Goal: Task Accomplishment & Management: Manage account settings

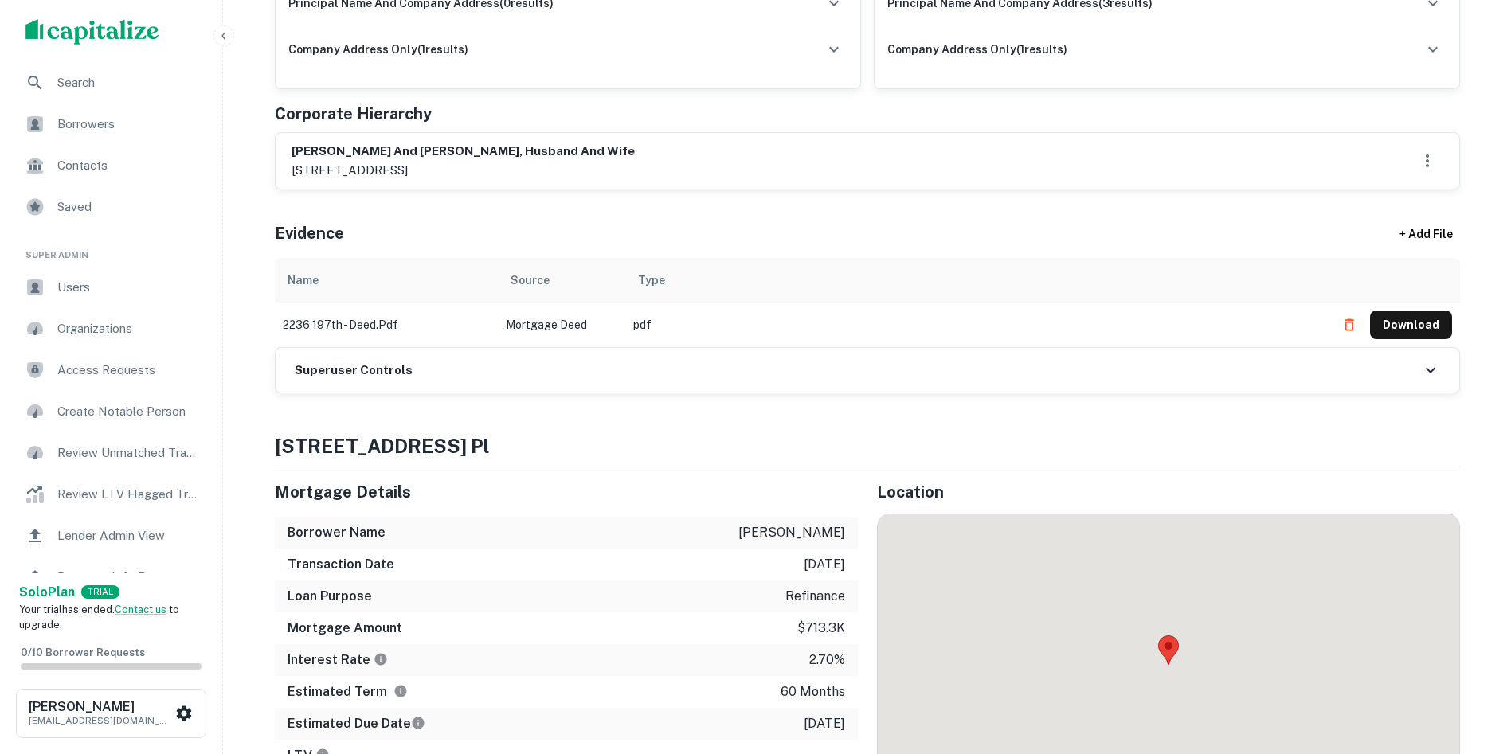
click at [346, 364] on h6 "Superuser Controls" at bounding box center [354, 371] width 118 height 18
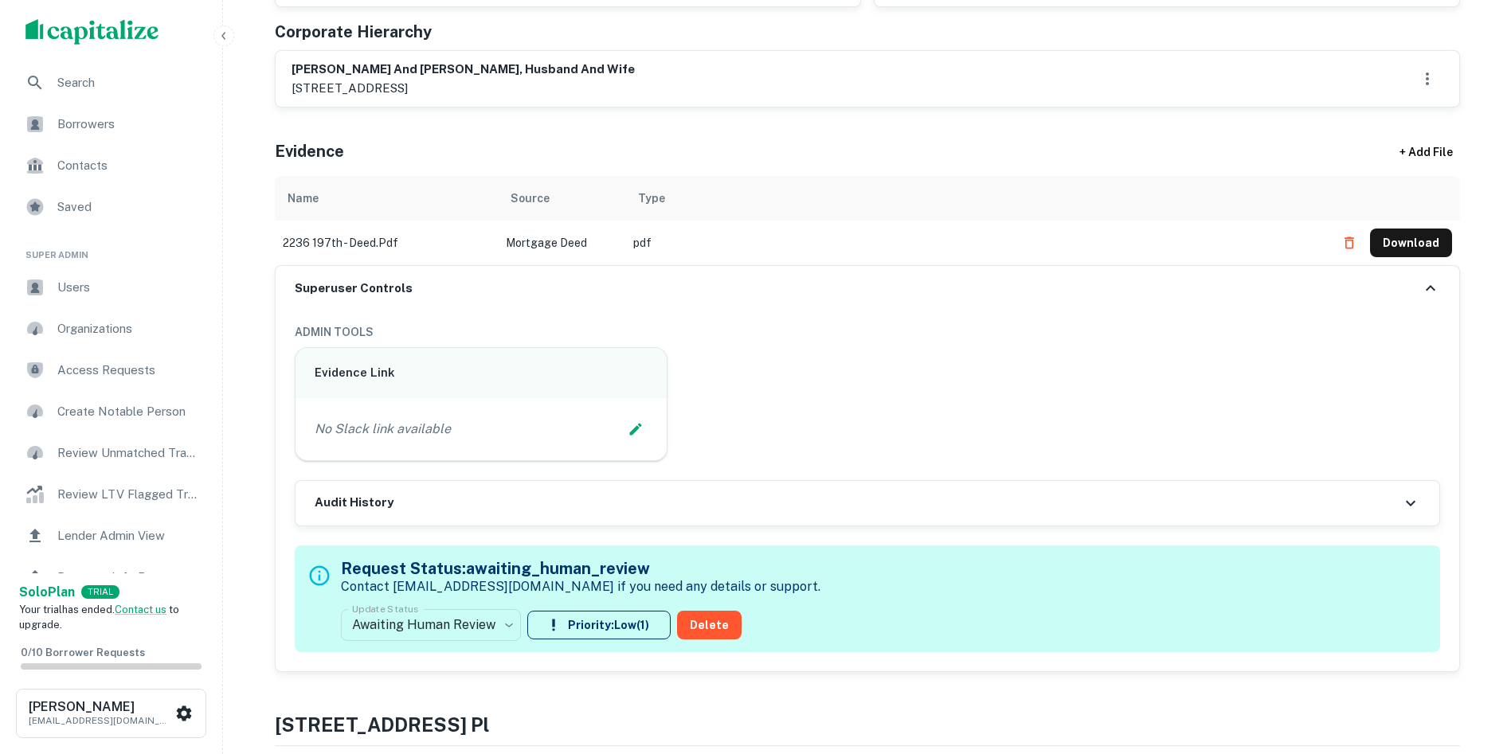
scroll to position [797, 0]
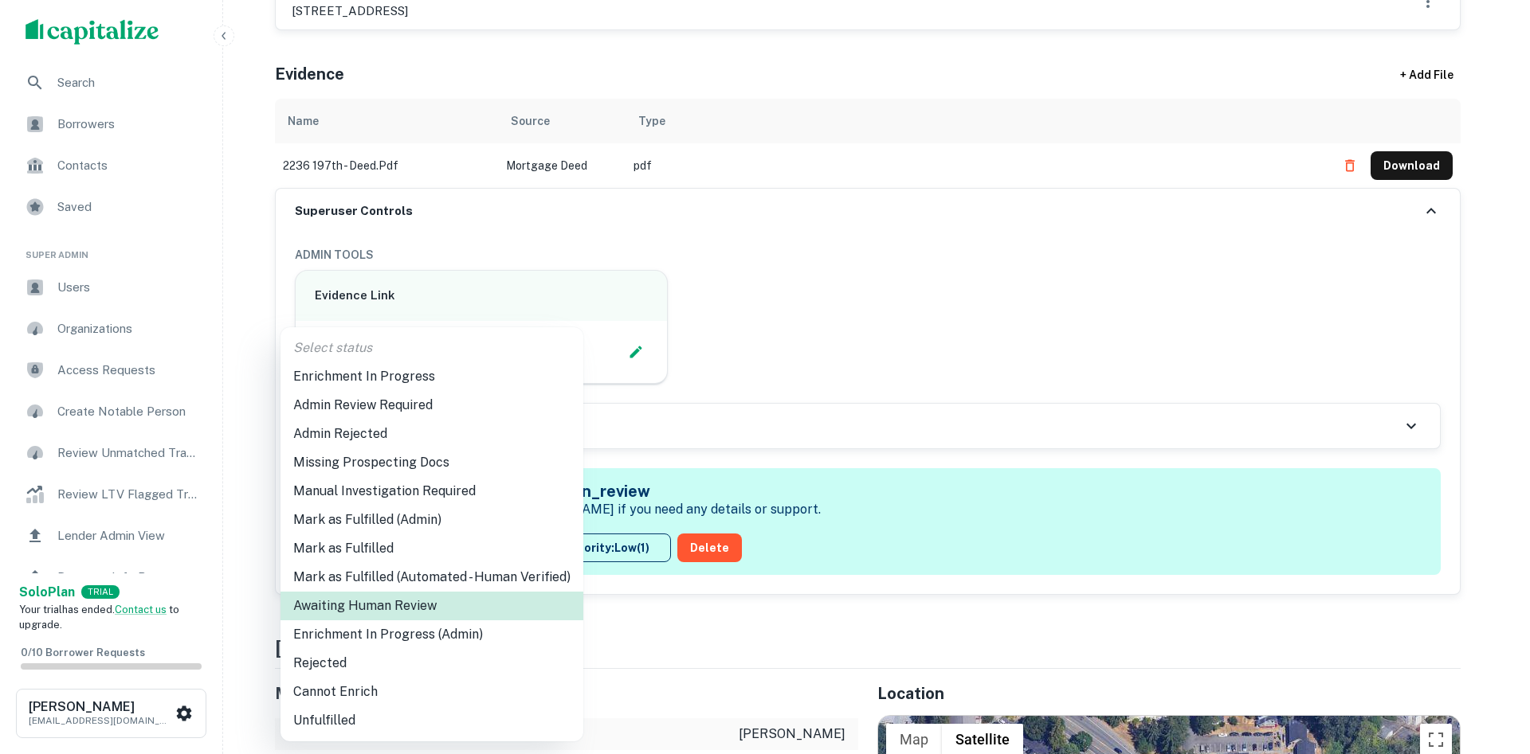
click at [409, 629] on li "Enrichment In Progress (Admin)" at bounding box center [431, 635] width 303 height 29
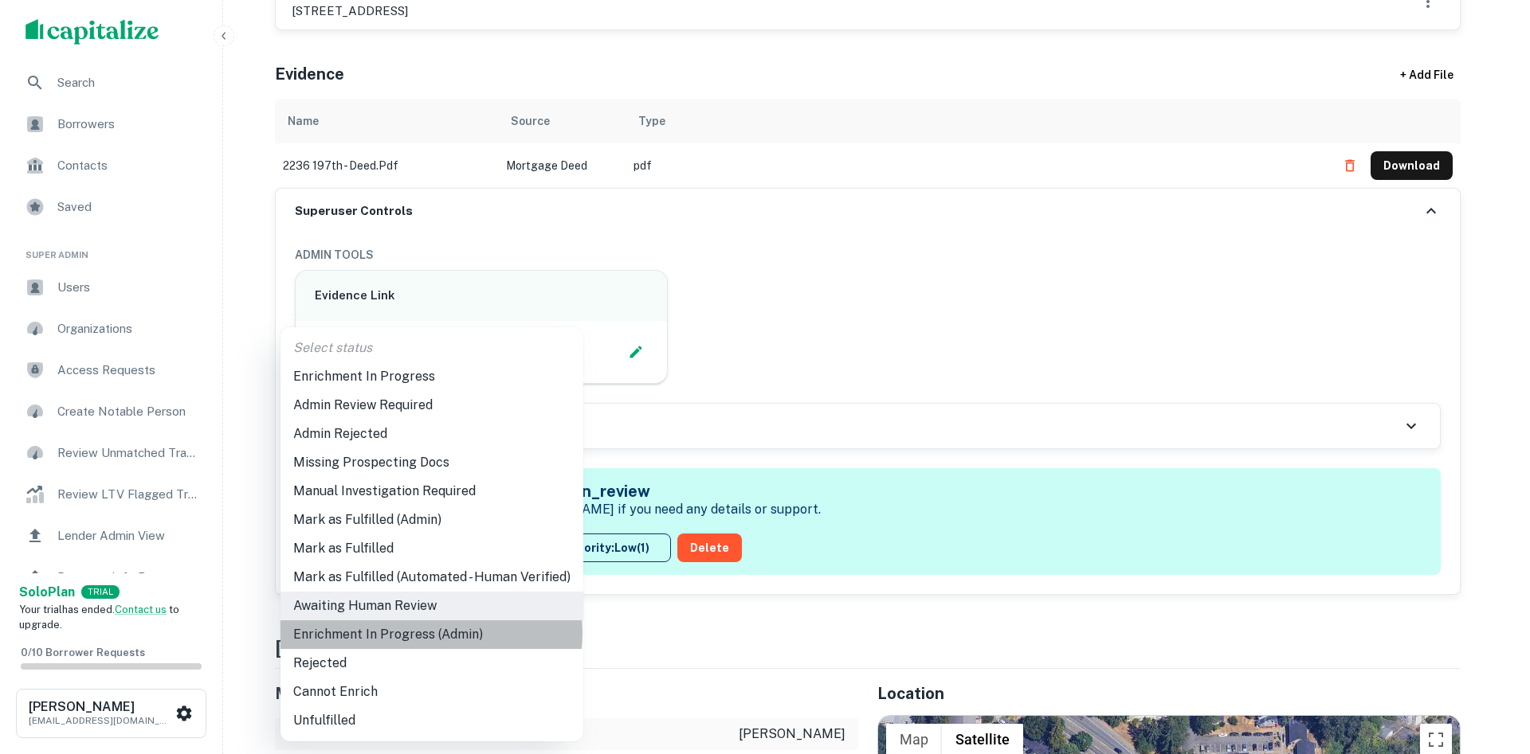
click at [421, 633] on li "Enrichment In Progress (Admin)" at bounding box center [431, 635] width 303 height 29
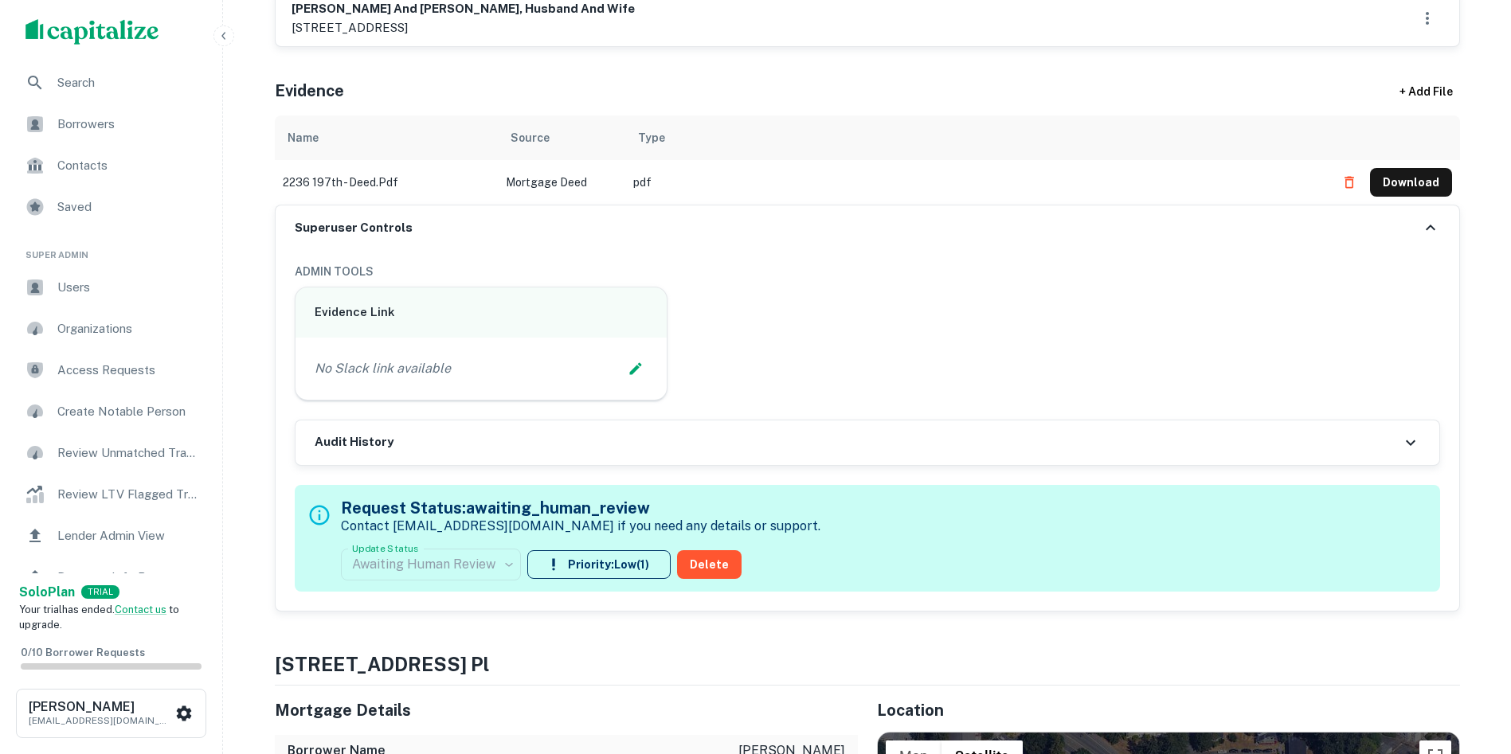
scroll to position [717, 0]
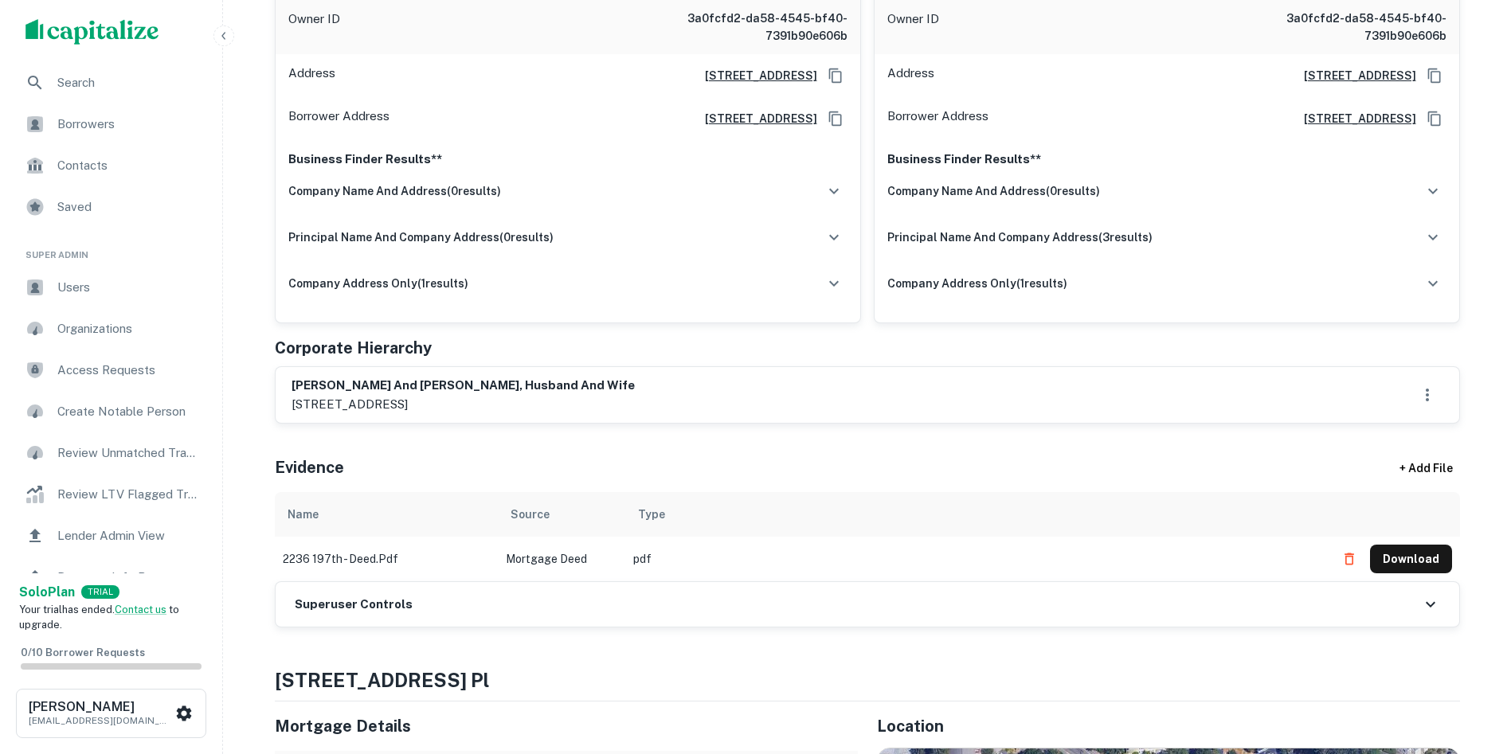
scroll to position [558, 0]
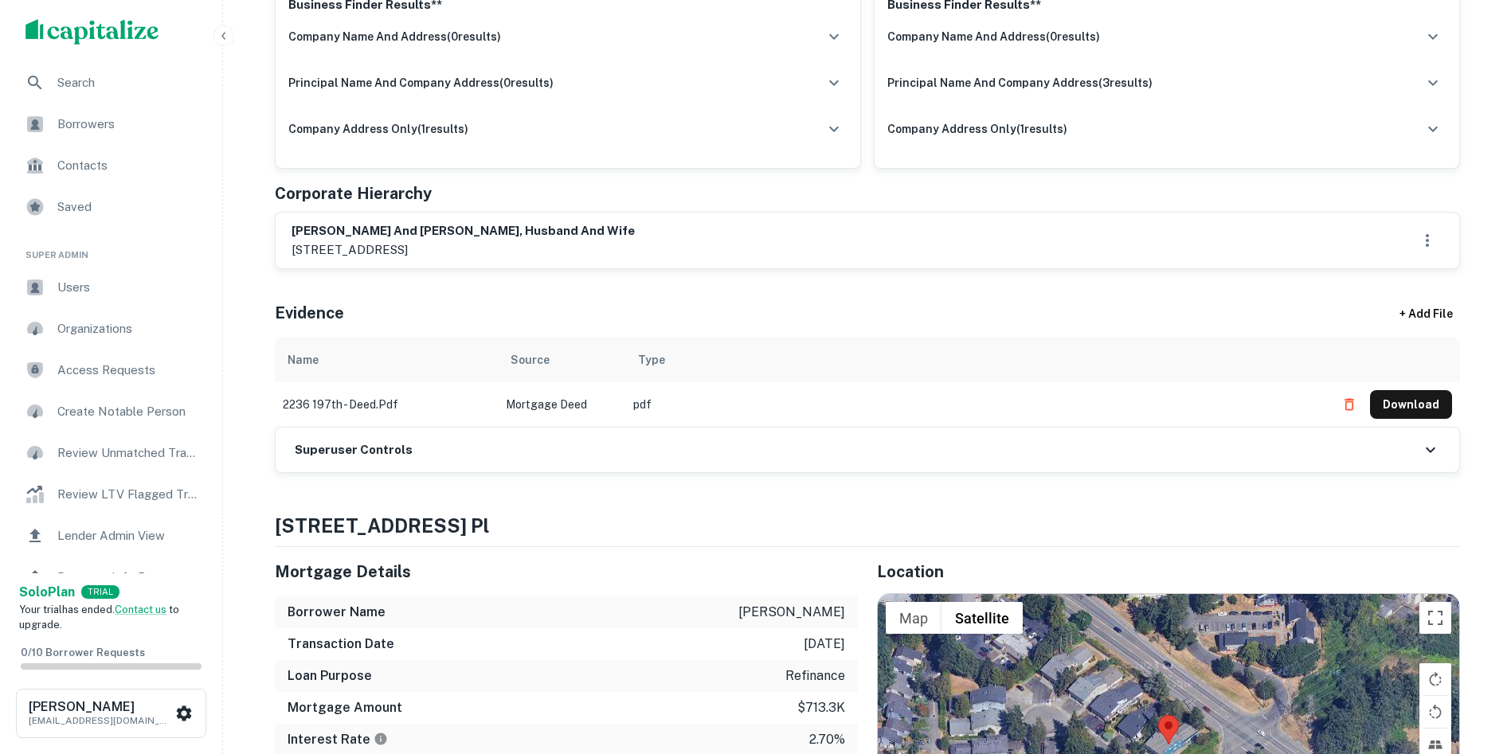
click at [344, 452] on h6 "Superuser Controls" at bounding box center [354, 450] width 118 height 18
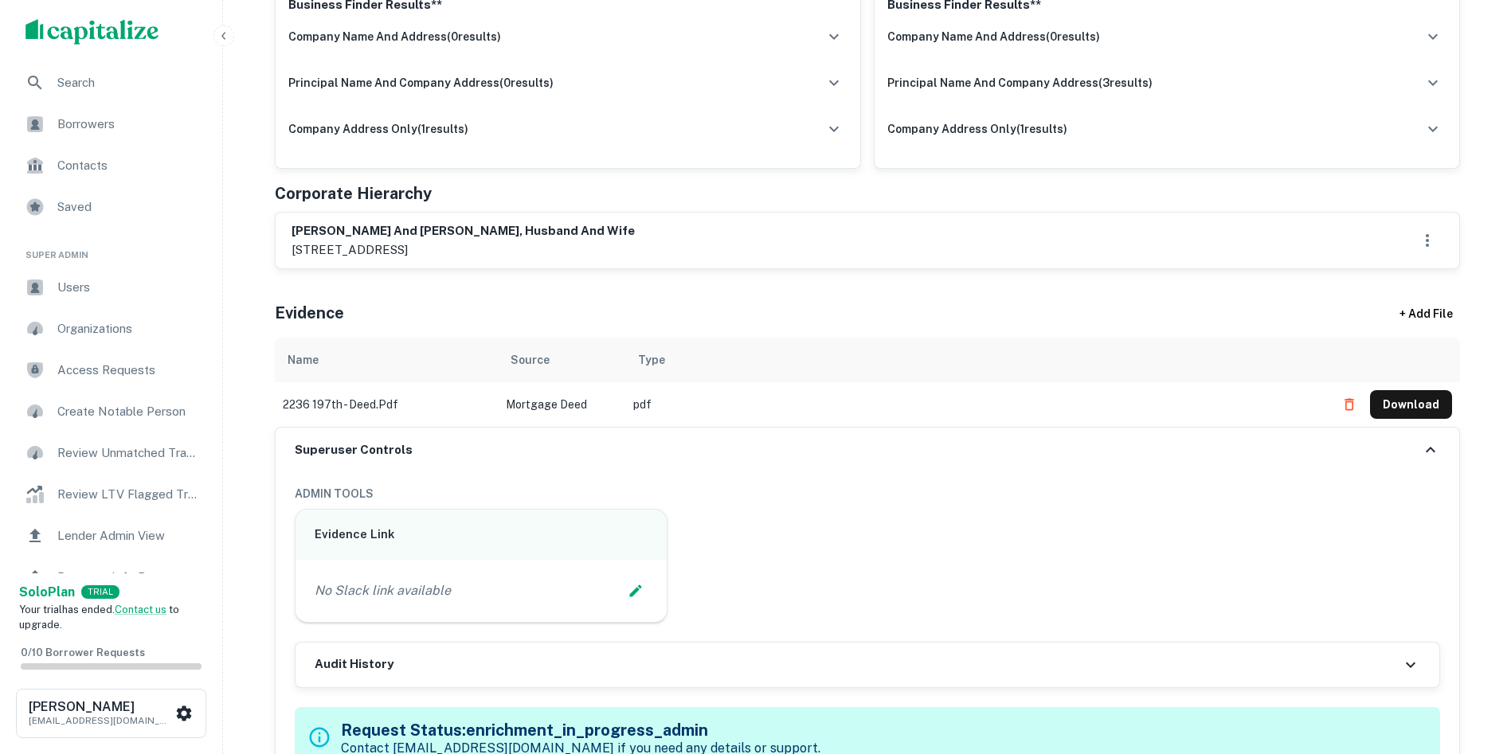
scroll to position [876, 0]
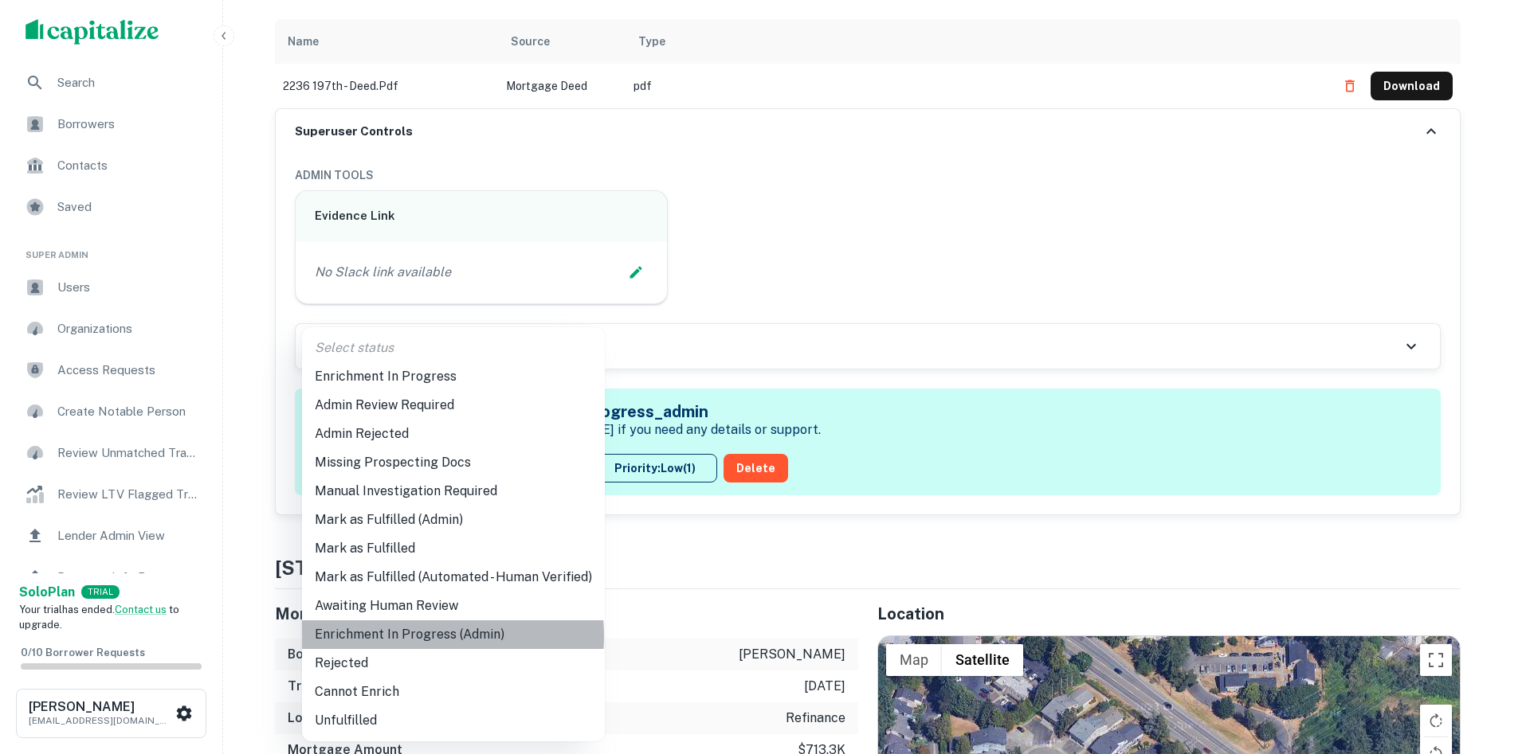
click at [441, 637] on li "Enrichment In Progress (Admin)" at bounding box center [453, 635] width 303 height 29
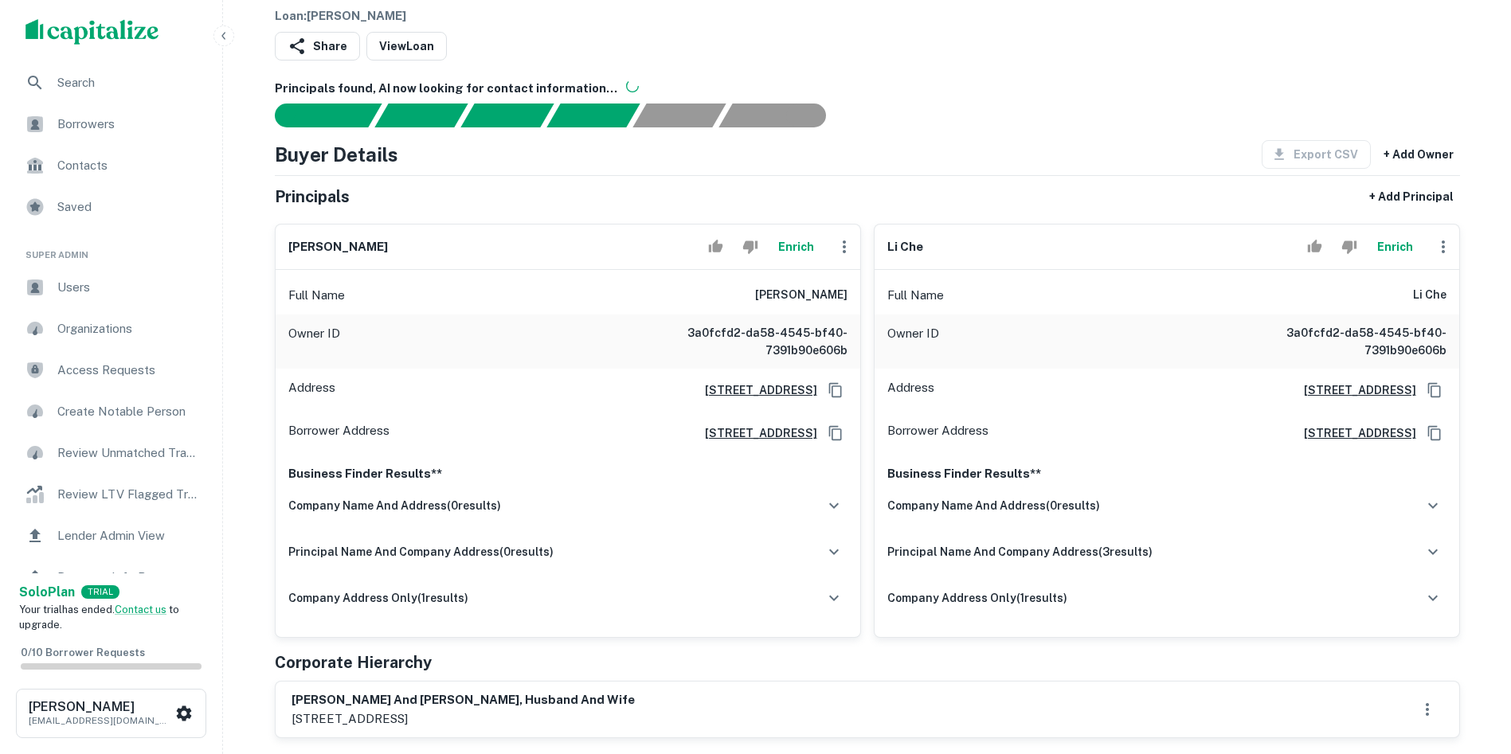
scroll to position [0, 0]
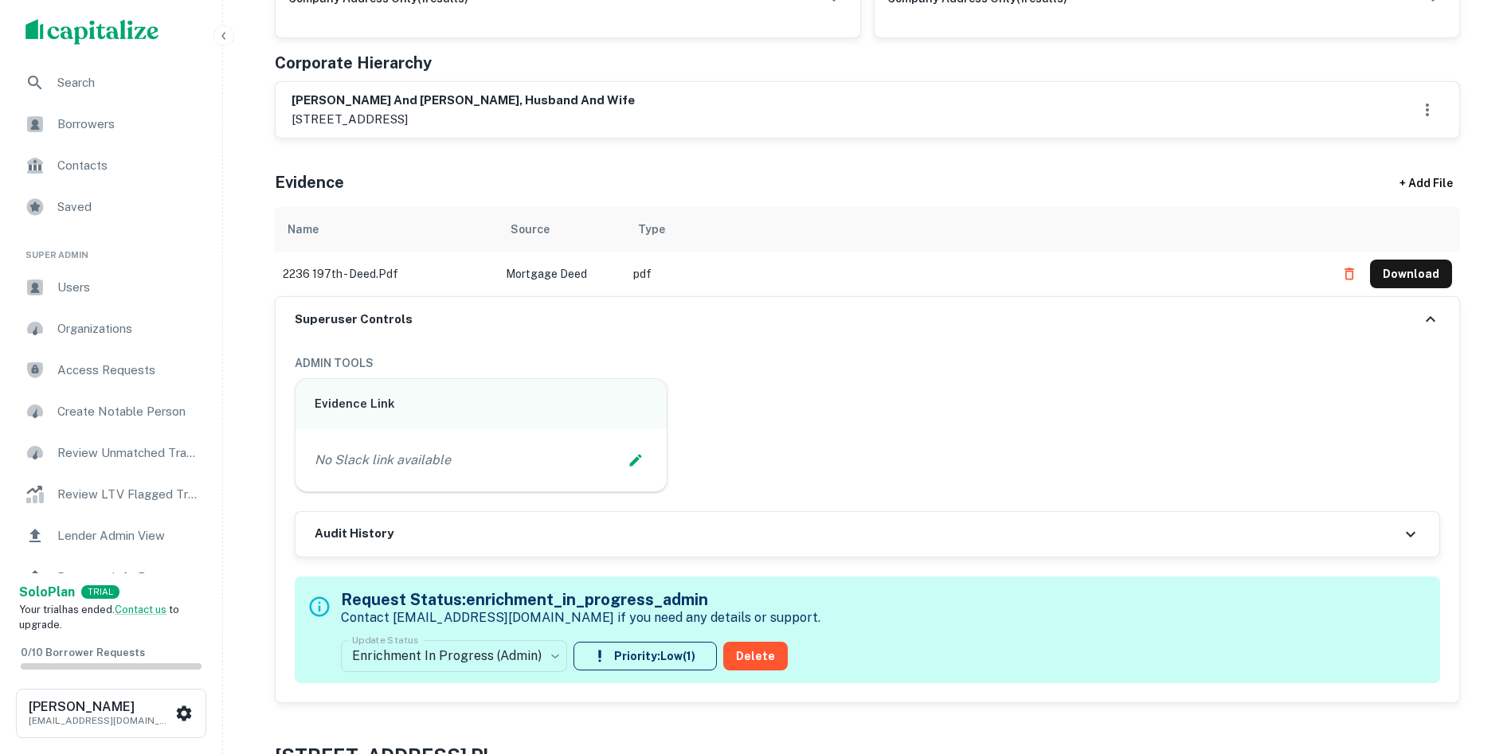
scroll to position [717, 0]
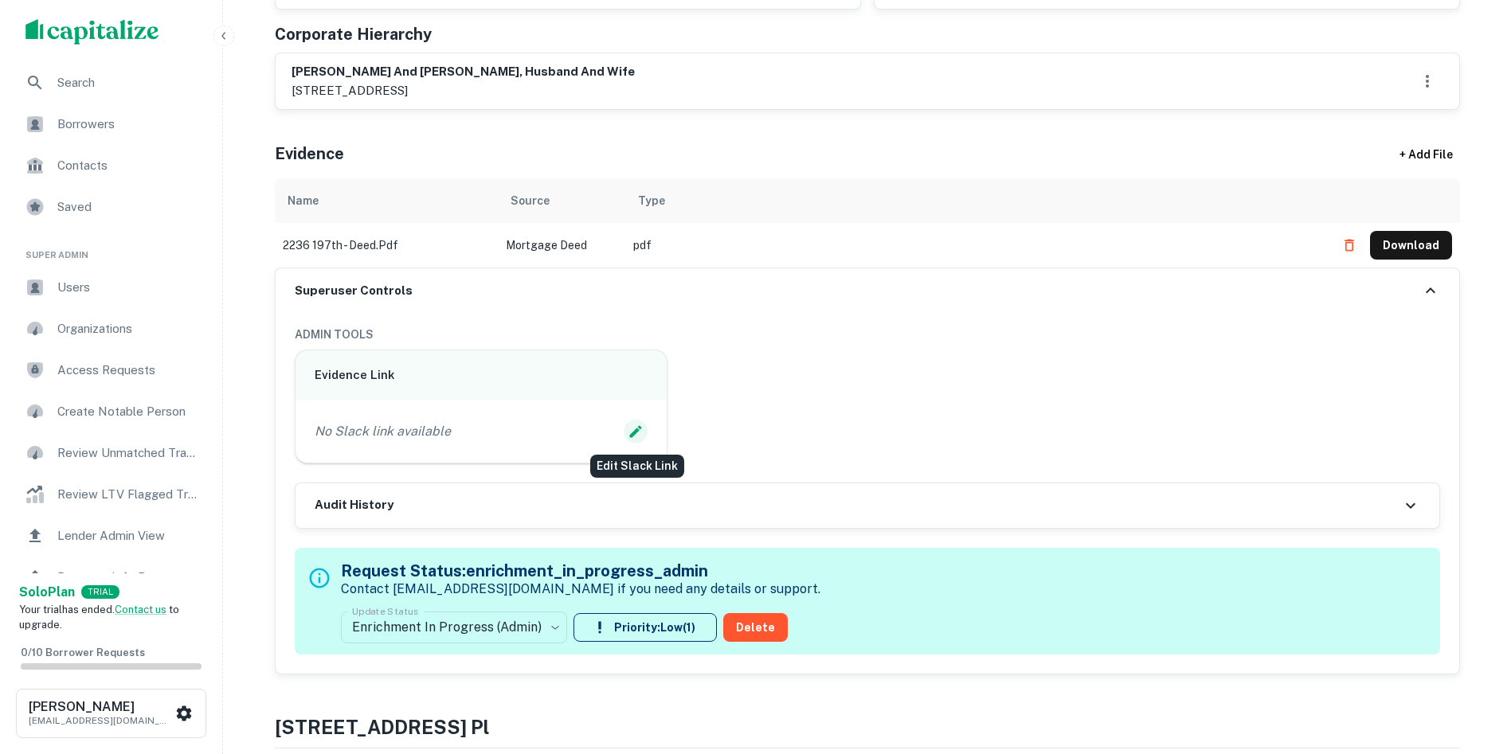
click at [638, 429] on icon "Edit Slack Link" at bounding box center [636, 431] width 12 height 12
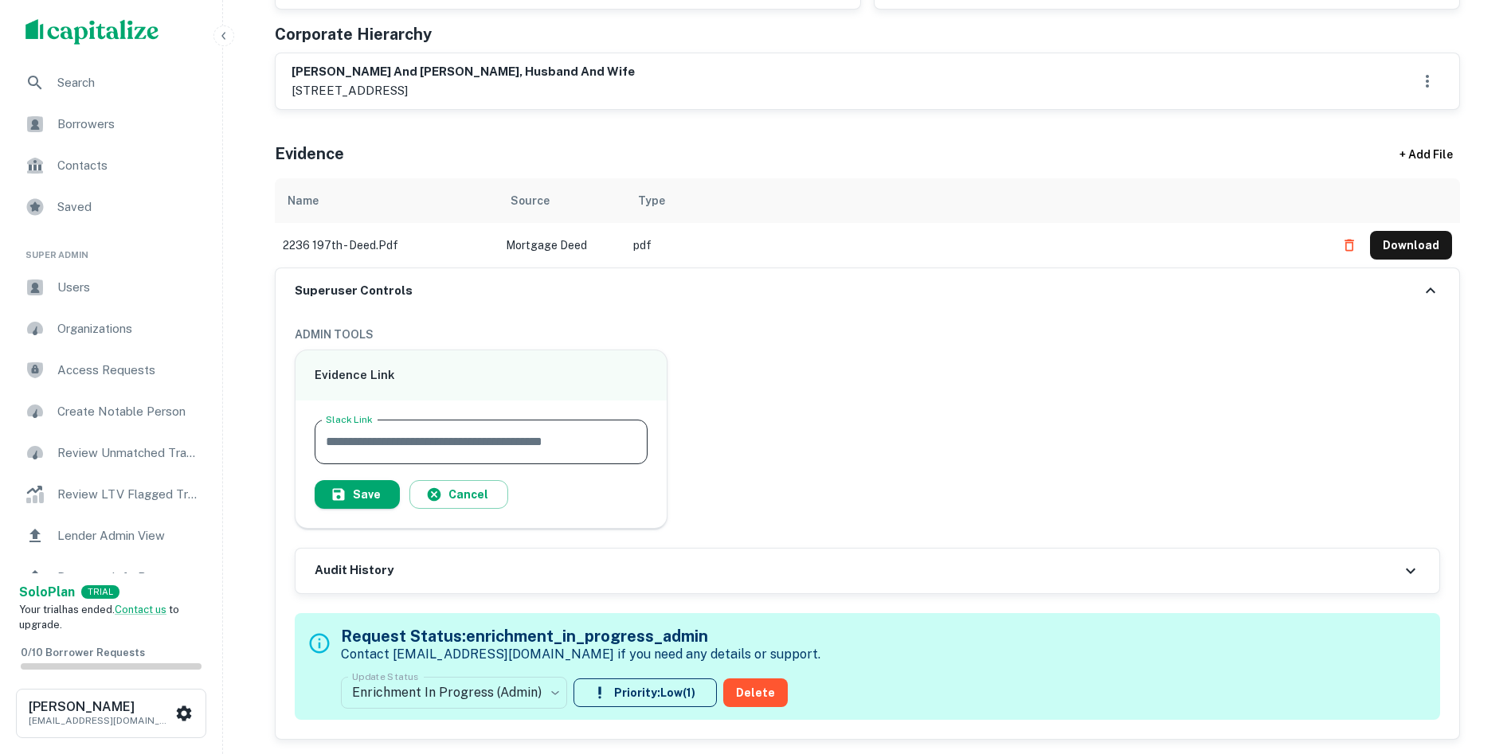
click at [534, 442] on input "Slack Link" at bounding box center [482, 442] width 334 height 45
paste input "**********"
type input "**********"
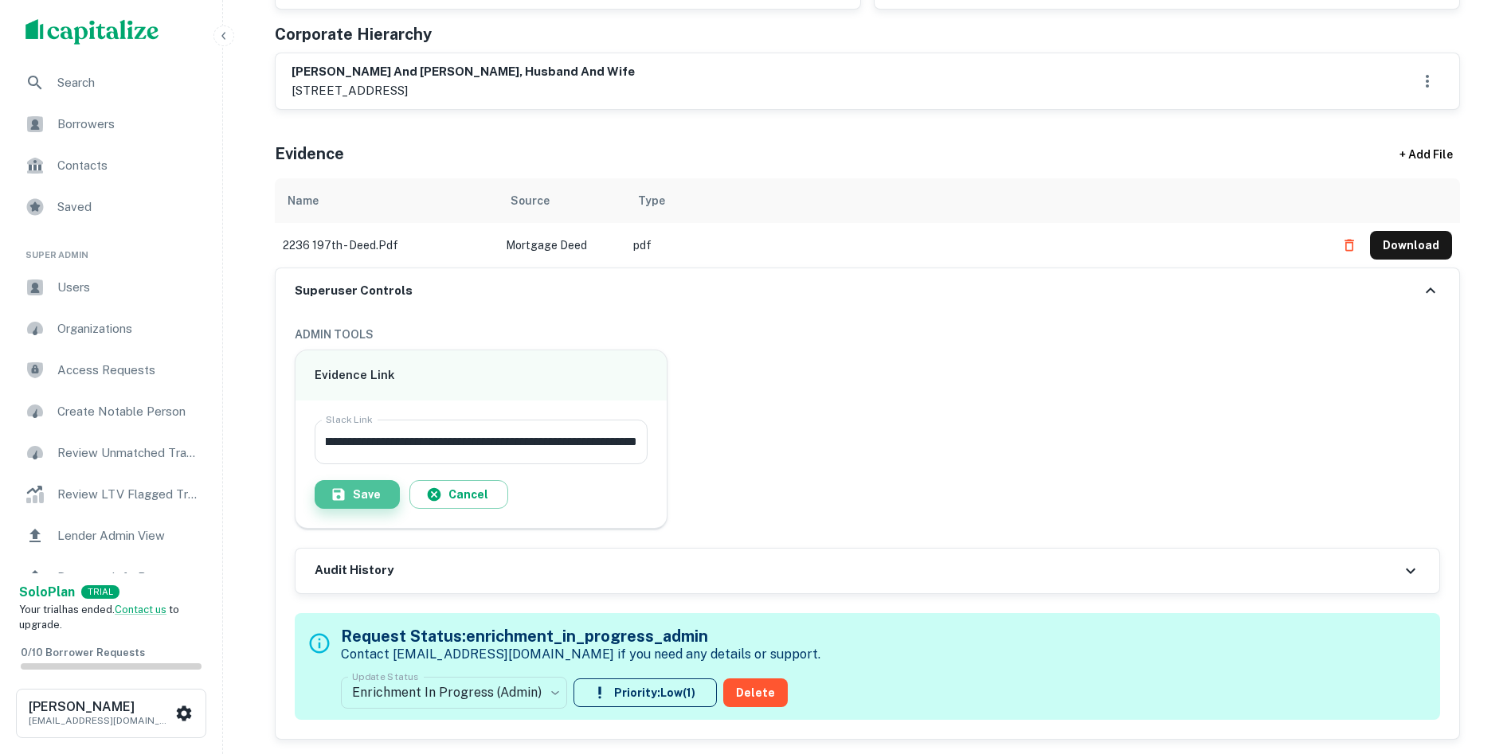
click at [366, 489] on button "Save" at bounding box center [357, 494] width 85 height 29
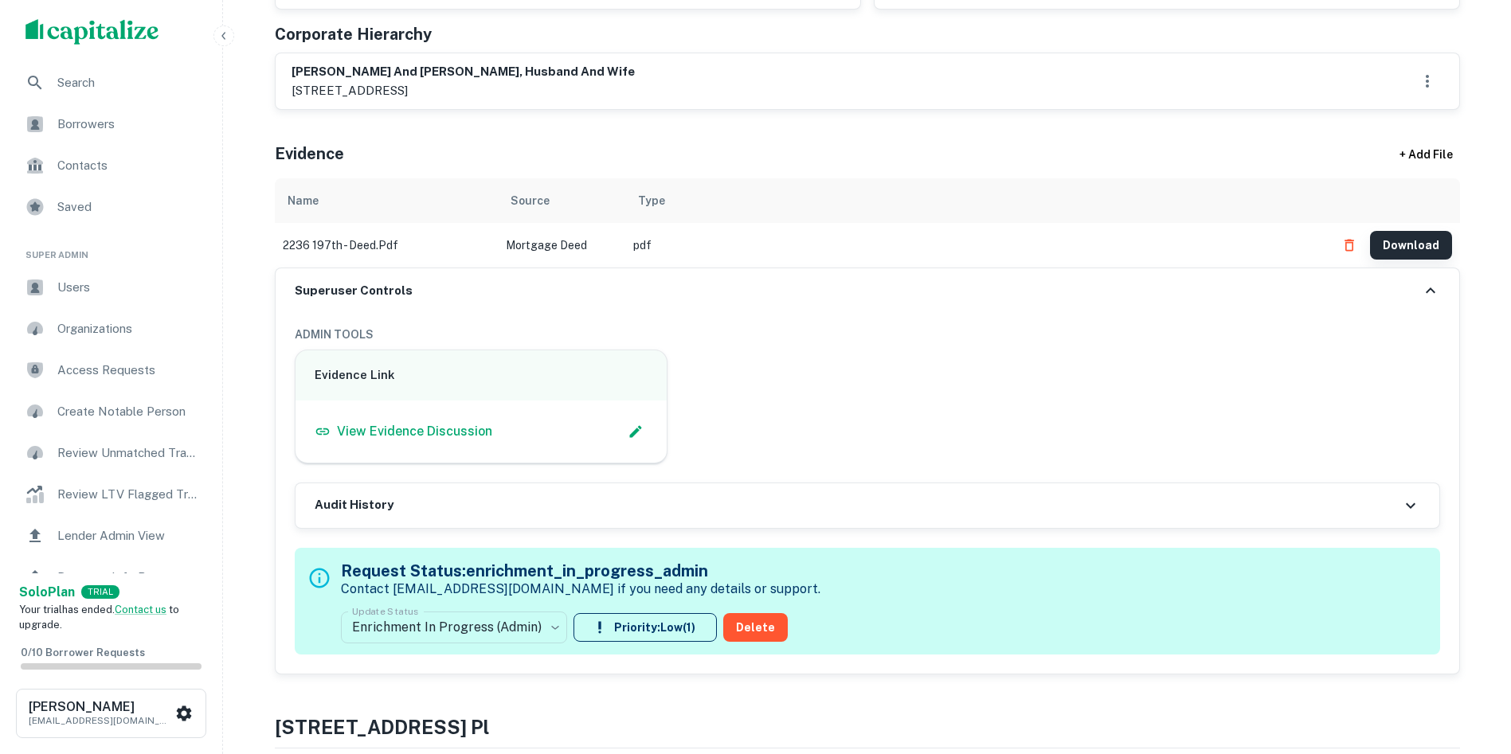
click at [1409, 245] on button "Download" at bounding box center [1411, 245] width 82 height 29
click at [1426, 242] on button "Download" at bounding box center [1411, 245] width 82 height 29
click at [591, 77] on div "[PERSON_NAME] and [PERSON_NAME], husband and wife [STREET_ADDRESS]" at bounding box center [868, 81] width 1152 height 37
click at [398, 69] on h6 "[PERSON_NAME] and [PERSON_NAME], husband and wife" at bounding box center [463, 72] width 343 height 18
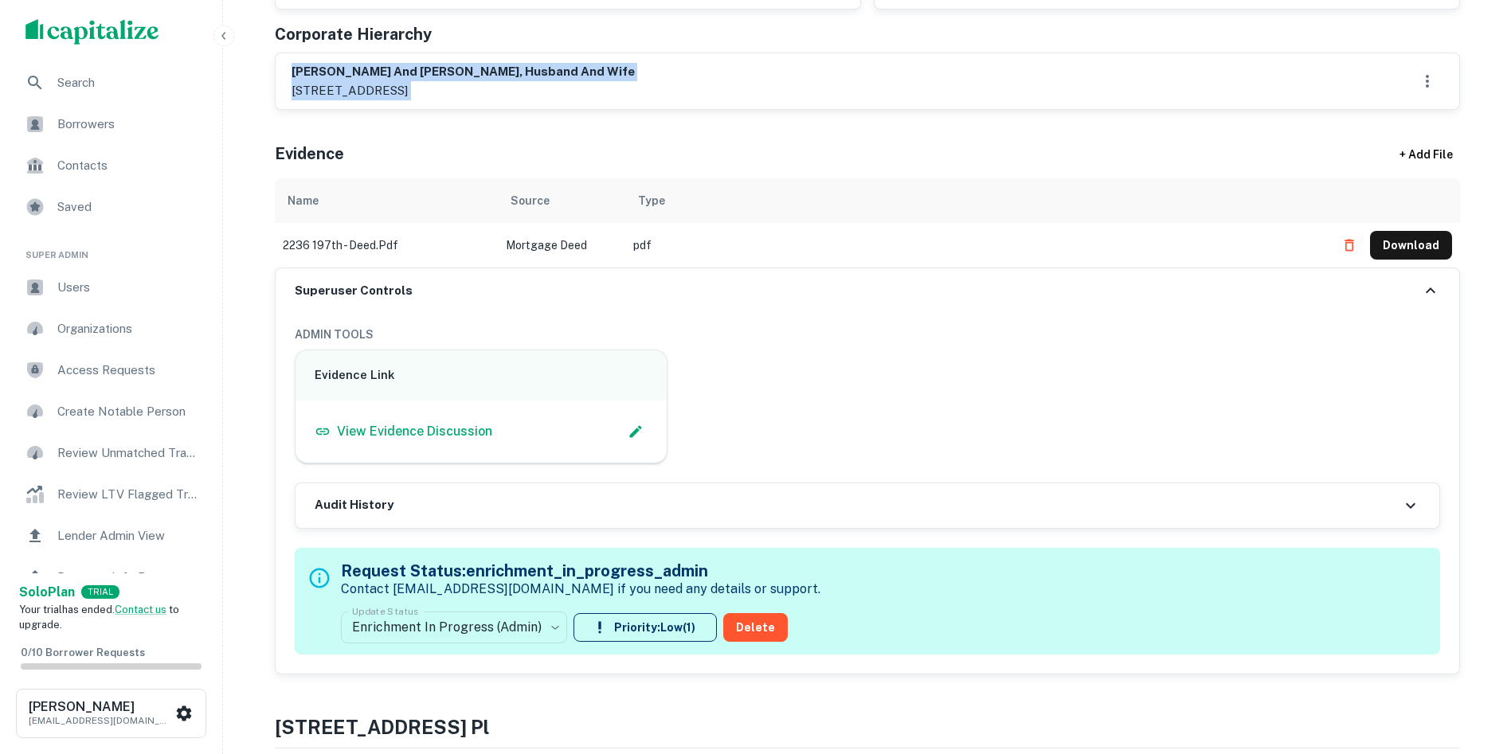
drag, startPoint x: 398, startPoint y: 69, endPoint x: 416, endPoint y: 92, distance: 29.0
click at [416, 92] on div "[PERSON_NAME] and [PERSON_NAME], husband and wife [STREET_ADDRESS]" at bounding box center [463, 81] width 343 height 37
click at [804, 116] on div "Principals found, AI now looking for contact information... Buyer Details Expor…" at bounding box center [867, 63] width 1185 height 1224
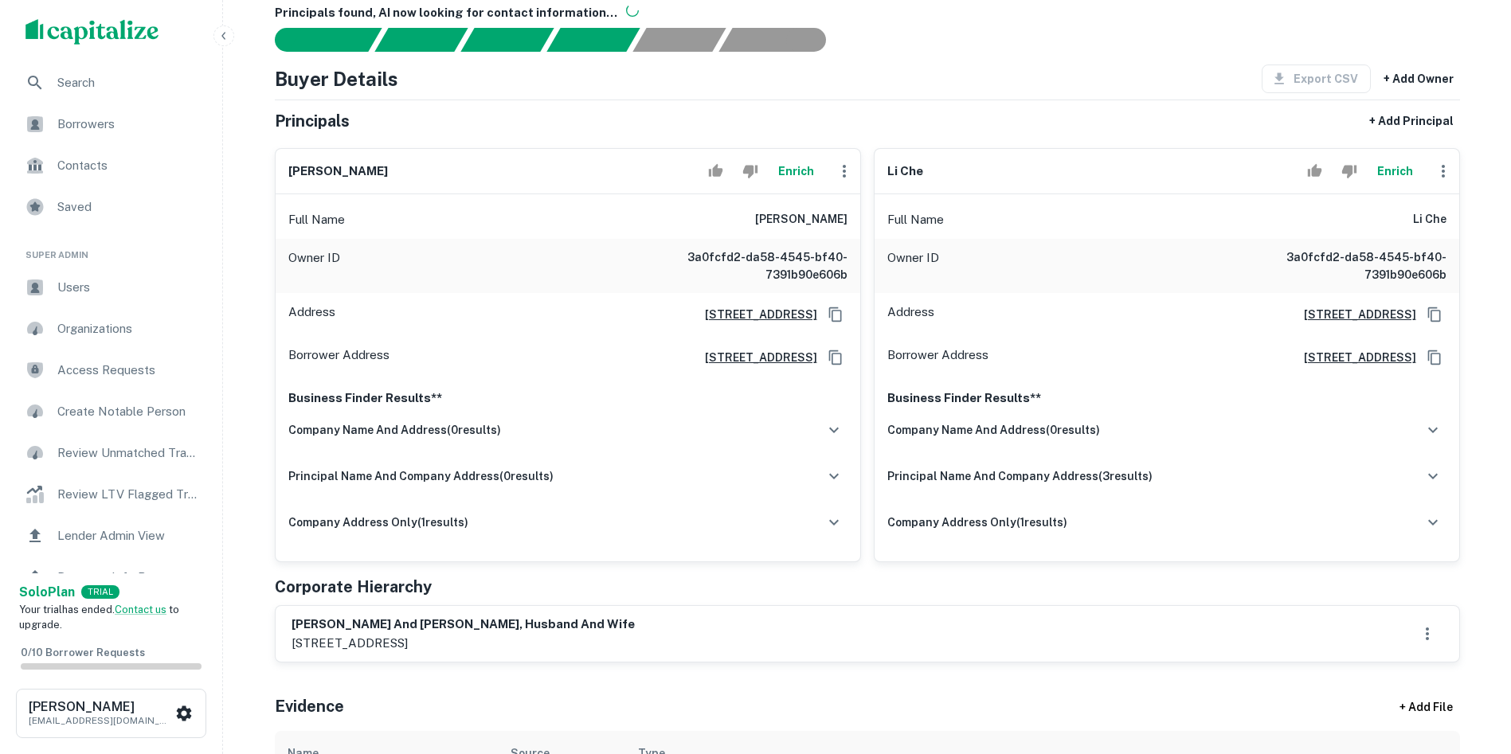
scroll to position [80, 0]
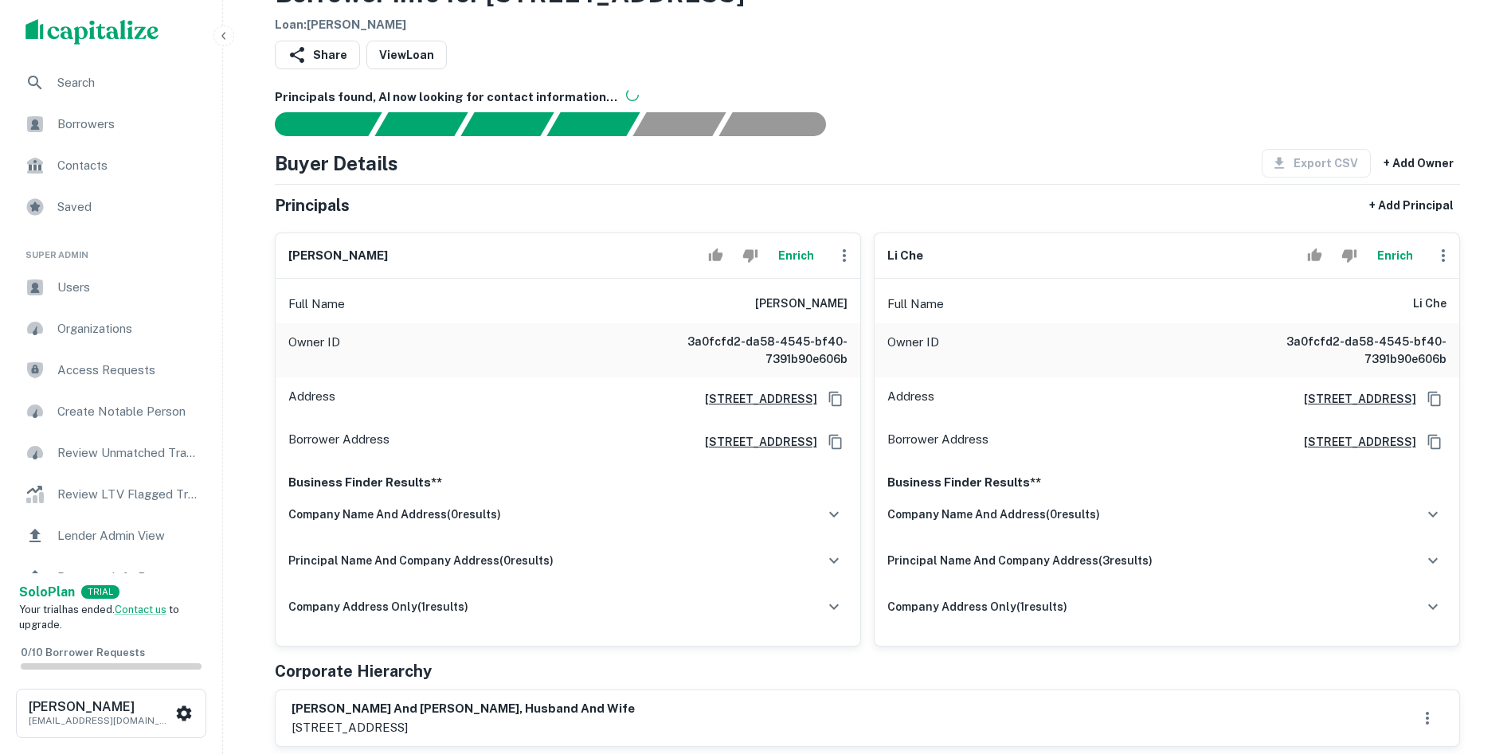
click at [1451, 108] on div "Principals found, AI now looking for contact information..." at bounding box center [867, 112] width 1185 height 49
click at [900, 257] on h6 "li che" at bounding box center [905, 256] width 36 height 18
copy div "li che [PERSON_NAME]"
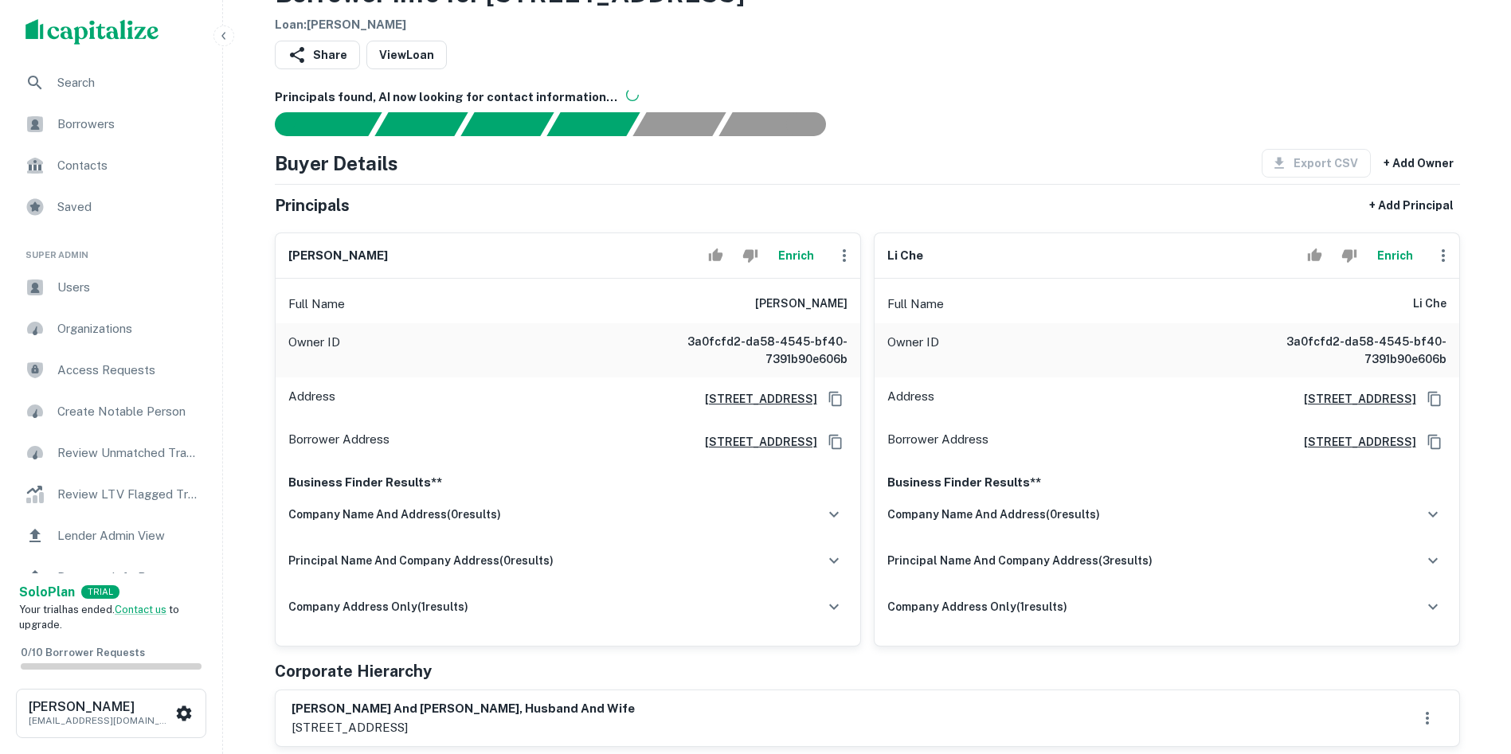
click at [313, 251] on h6 "[PERSON_NAME]" at bounding box center [338, 256] width 100 height 18
copy div "[PERSON_NAME]"
click at [919, 136] on div "Principals found, AI now looking for contact information... Buyer Details Expor…" at bounding box center [867, 700] width 1185 height 1224
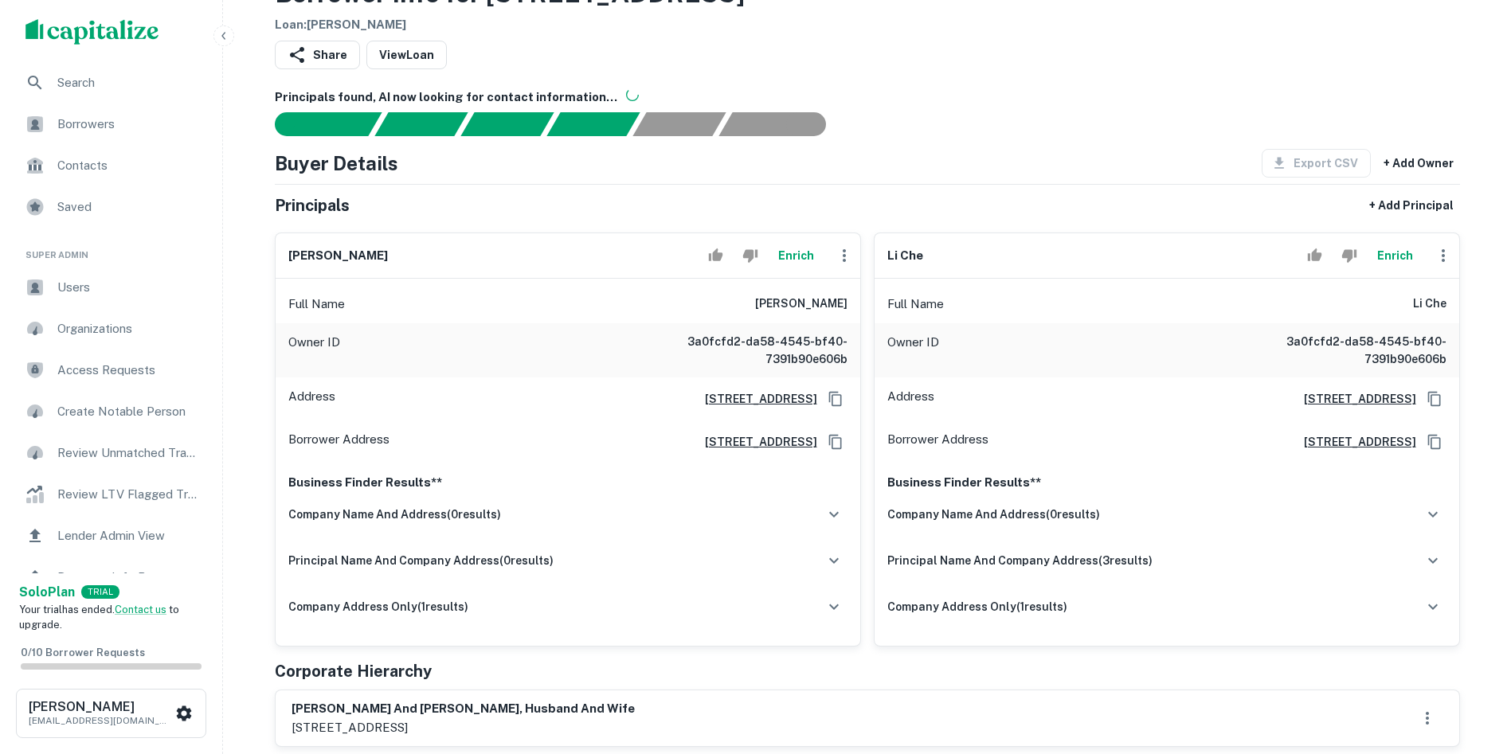
click at [841, 250] on icon "button" at bounding box center [844, 255] width 19 height 19
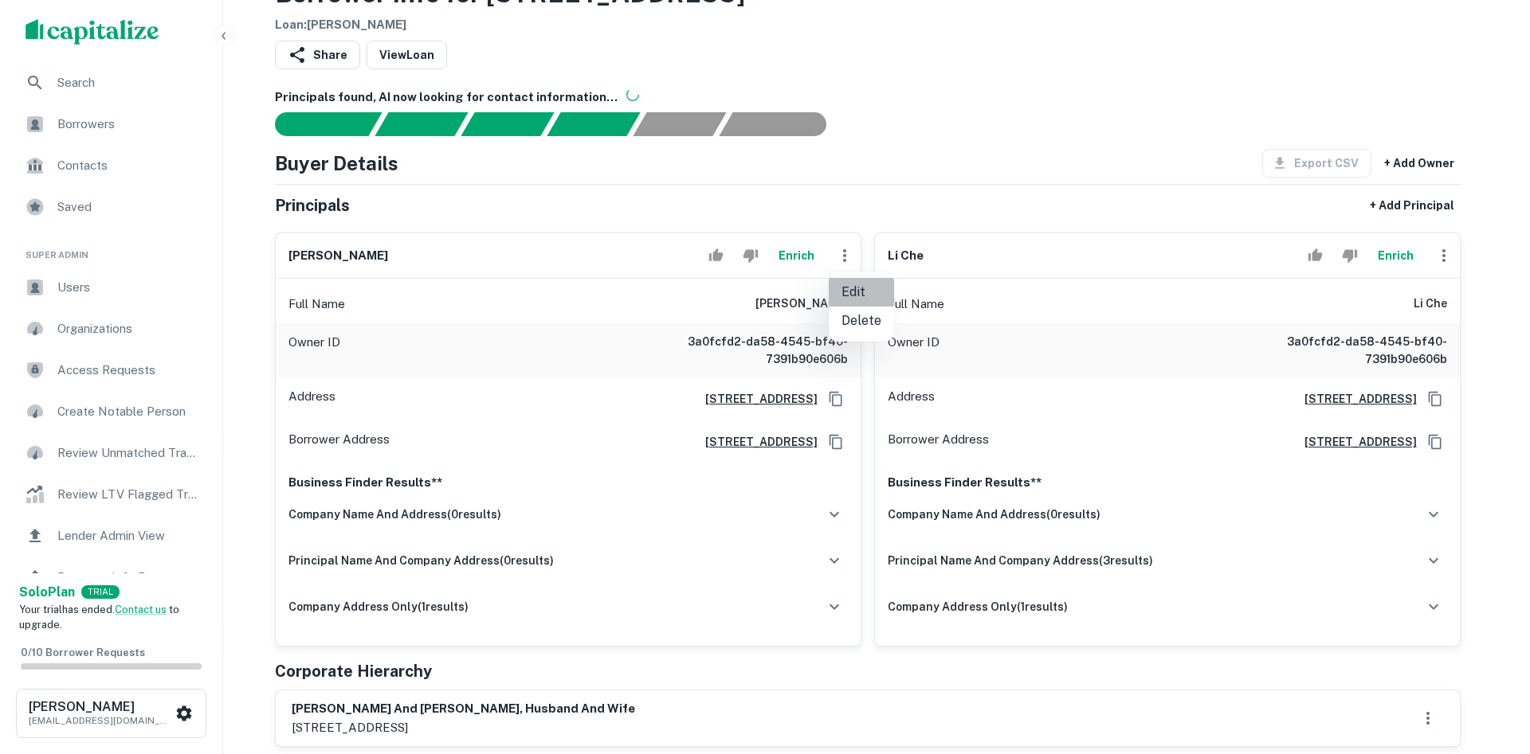
click at [850, 292] on li "Edit" at bounding box center [860, 292] width 65 height 29
select select "**"
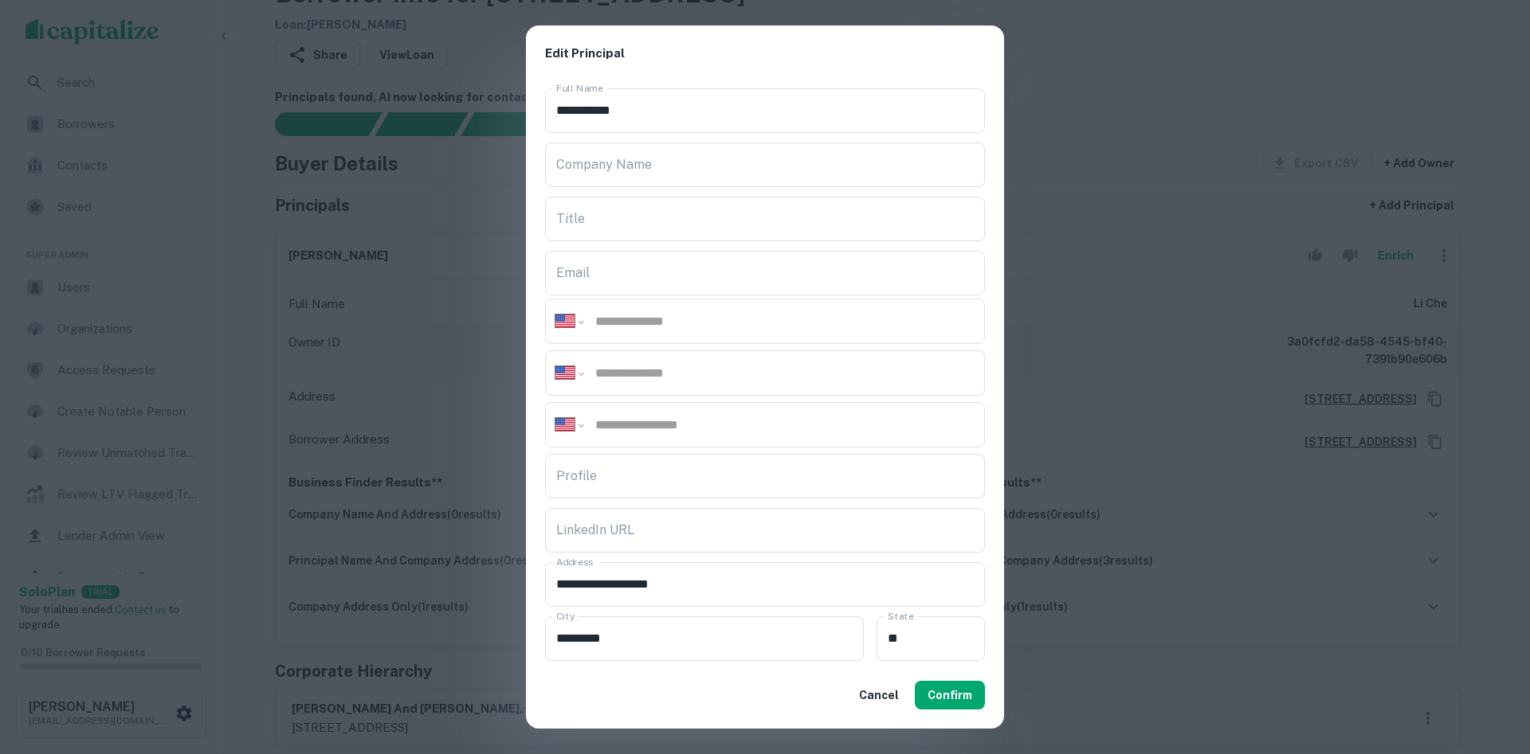
click at [751, 372] on input "tel" at bounding box center [783, 373] width 381 height 18
paste input "**********"
type input "**********"
click at [965, 686] on button "Confirm" at bounding box center [950, 695] width 70 height 29
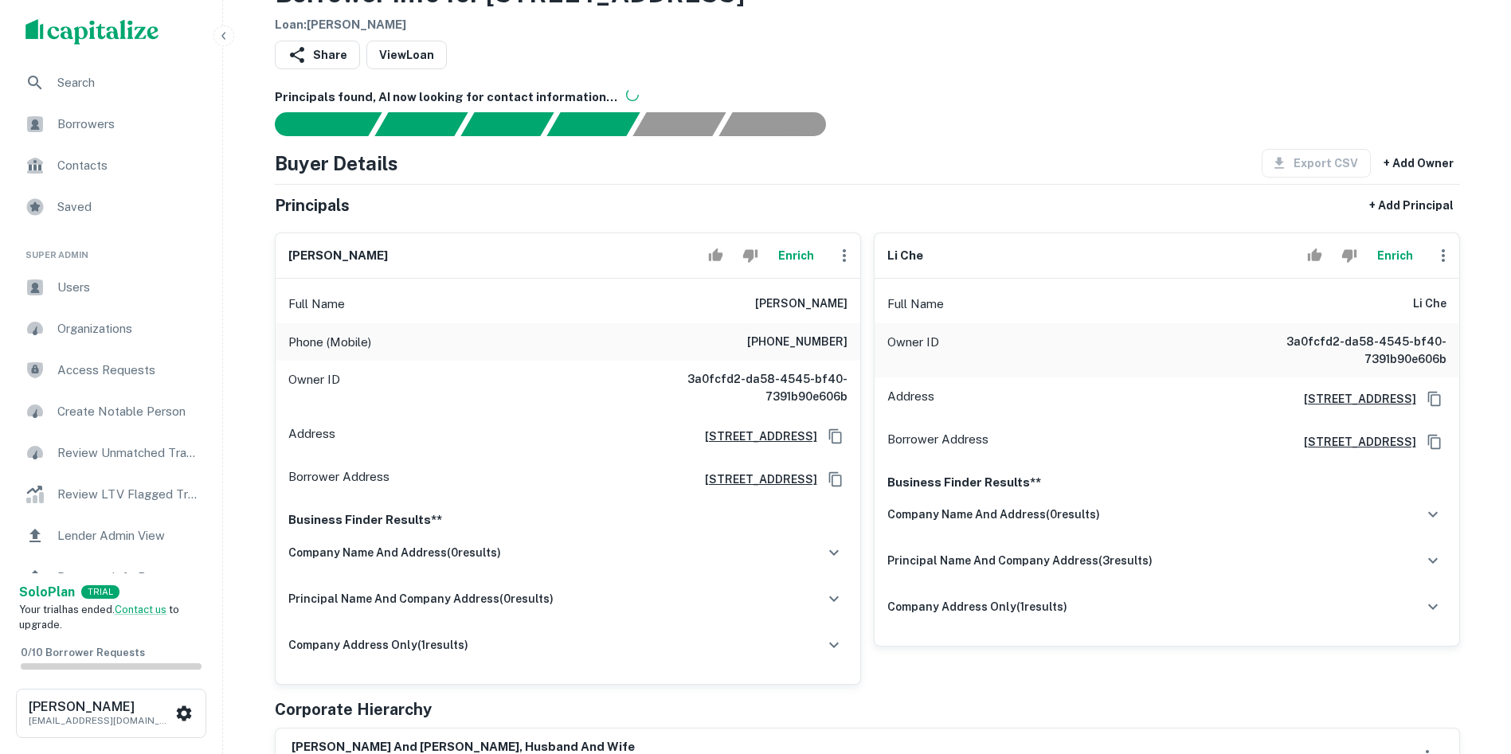
click at [1442, 254] on icon "button" at bounding box center [1443, 255] width 19 height 19
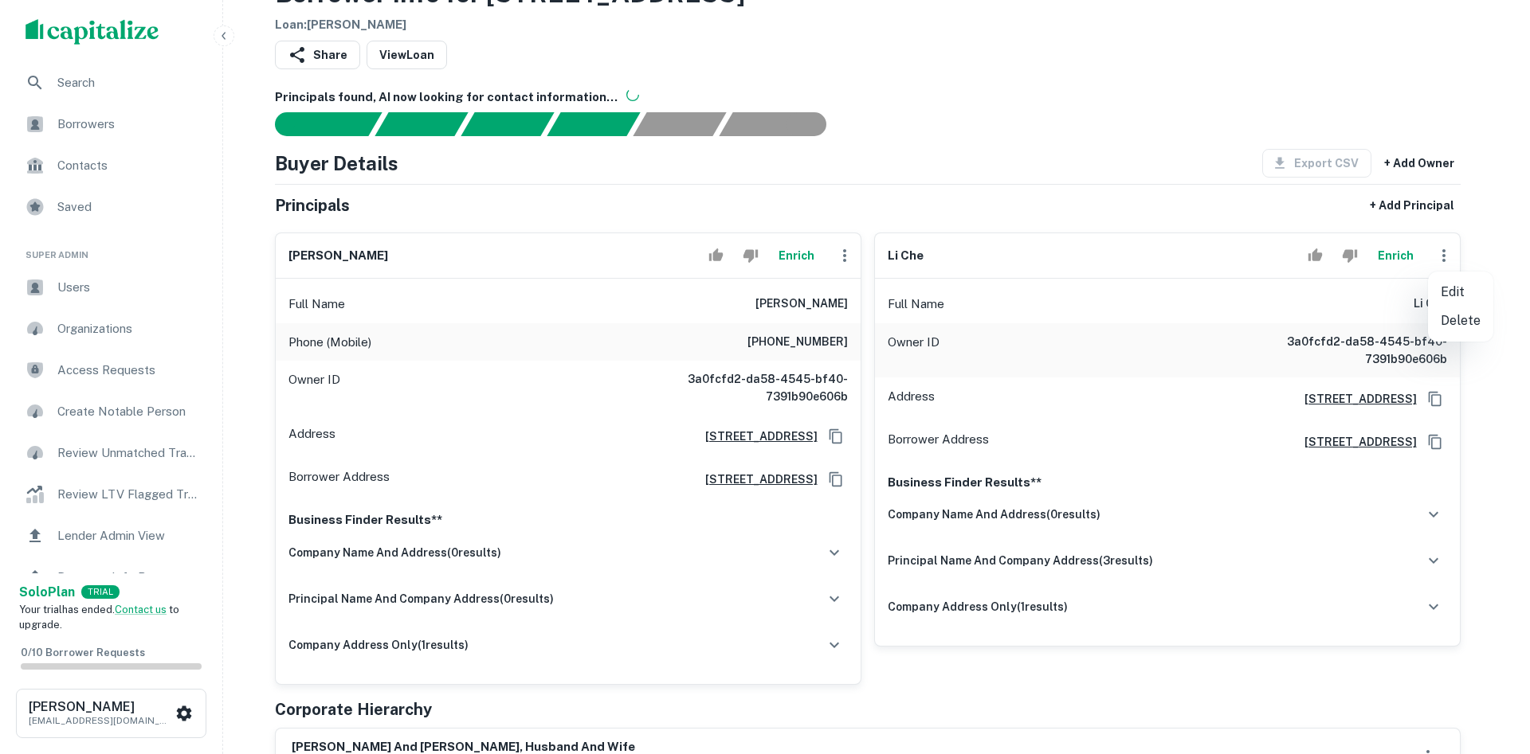
click at [1466, 296] on li "Edit" at bounding box center [1460, 292] width 65 height 29
select select "**"
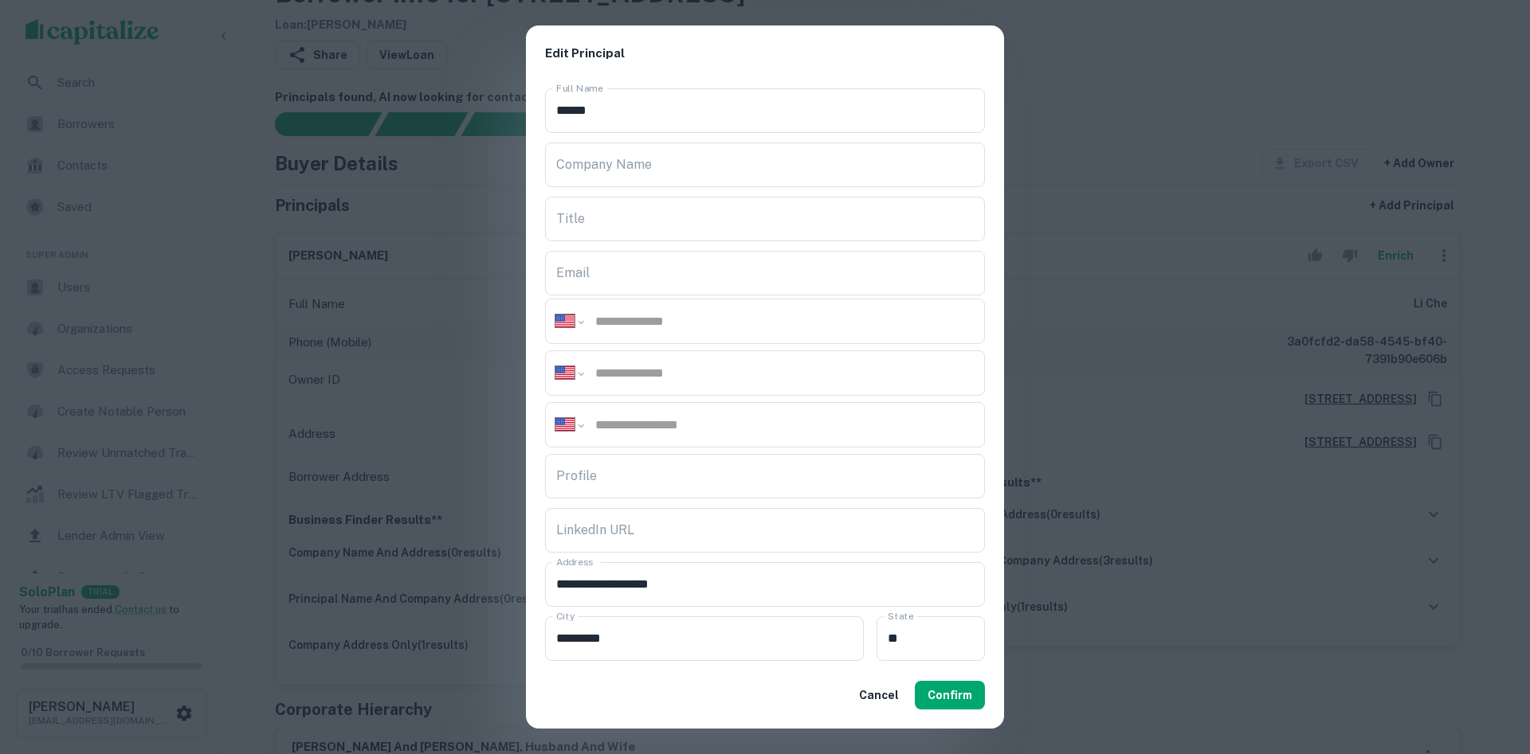
click at [711, 378] on input "tel" at bounding box center [783, 373] width 381 height 18
paste input "**********"
type input "**********"
click at [935, 695] on button "Confirm" at bounding box center [950, 695] width 70 height 29
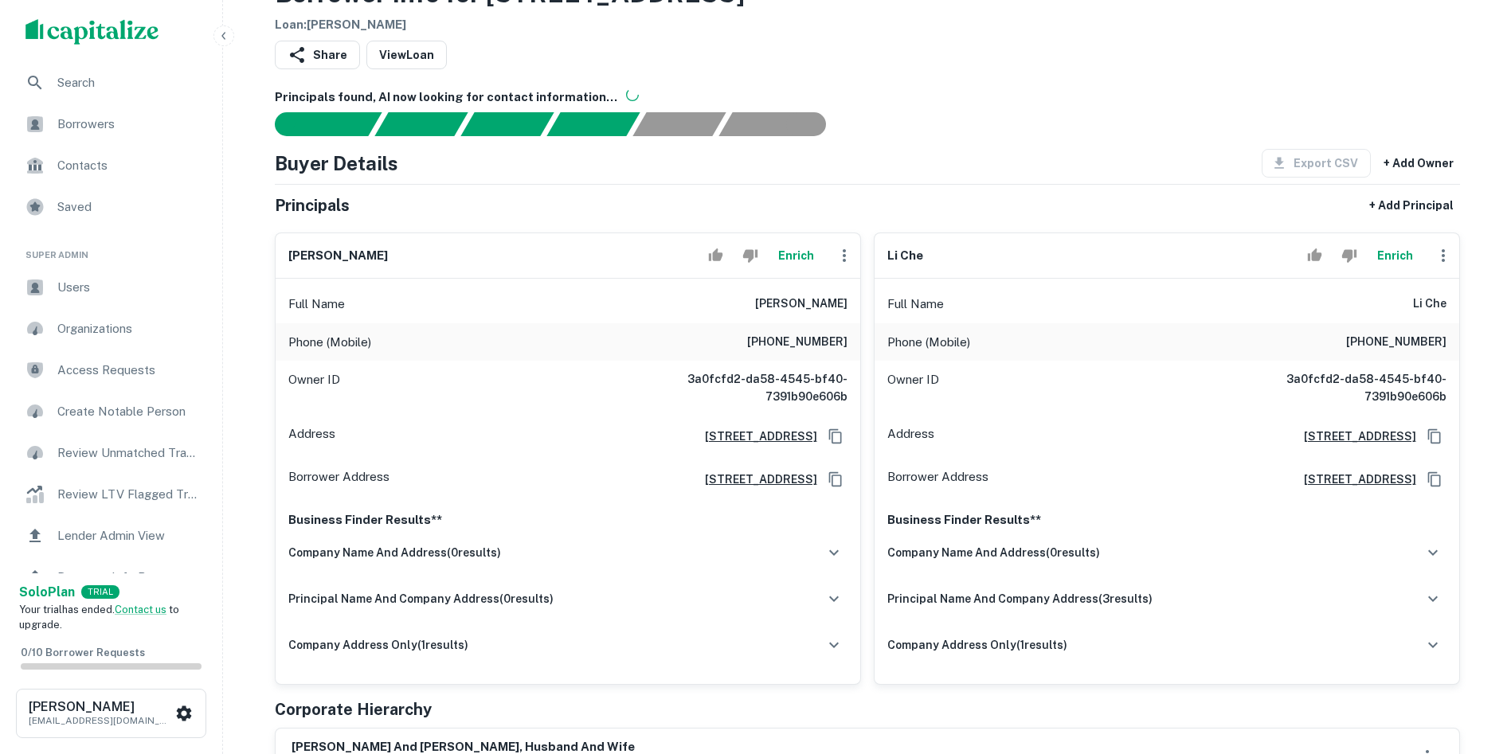
drag, startPoint x: 1411, startPoint y: 44, endPoint x: 1414, endPoint y: 54, distance: 10.8
click at [1411, 44] on div "Share View Loan" at bounding box center [867, 58] width 1185 height 35
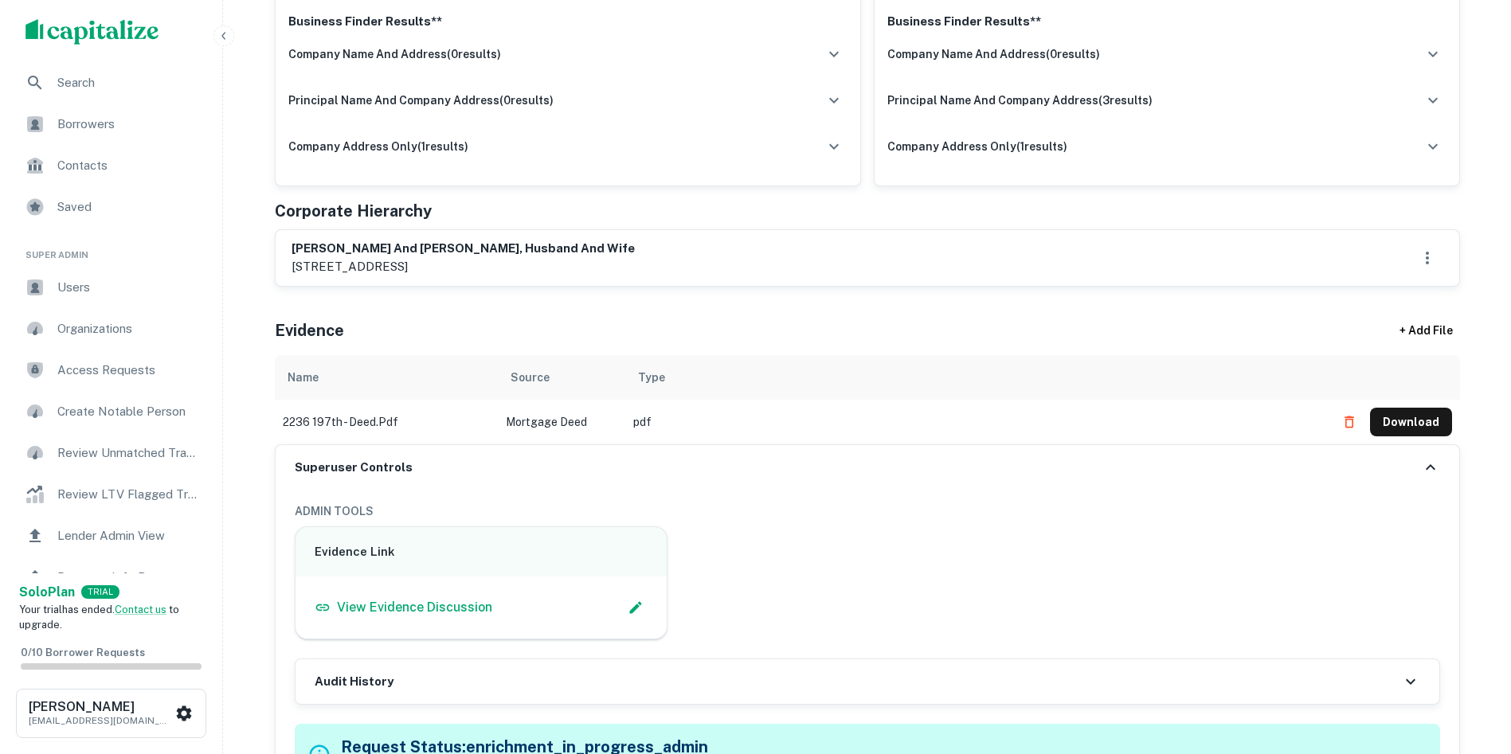
scroll to position [717, 0]
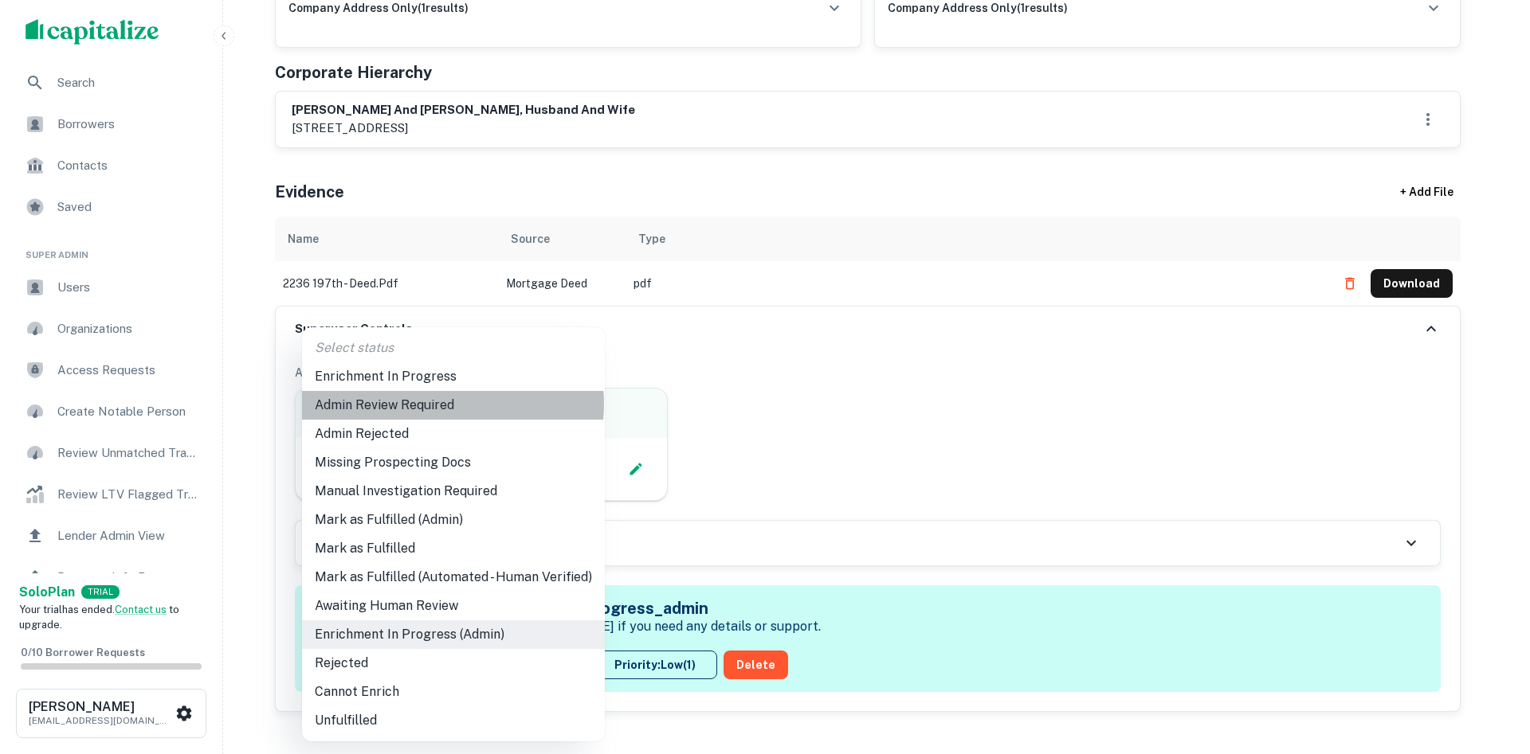
click at [435, 404] on li "Admin Review Required" at bounding box center [453, 405] width 303 height 29
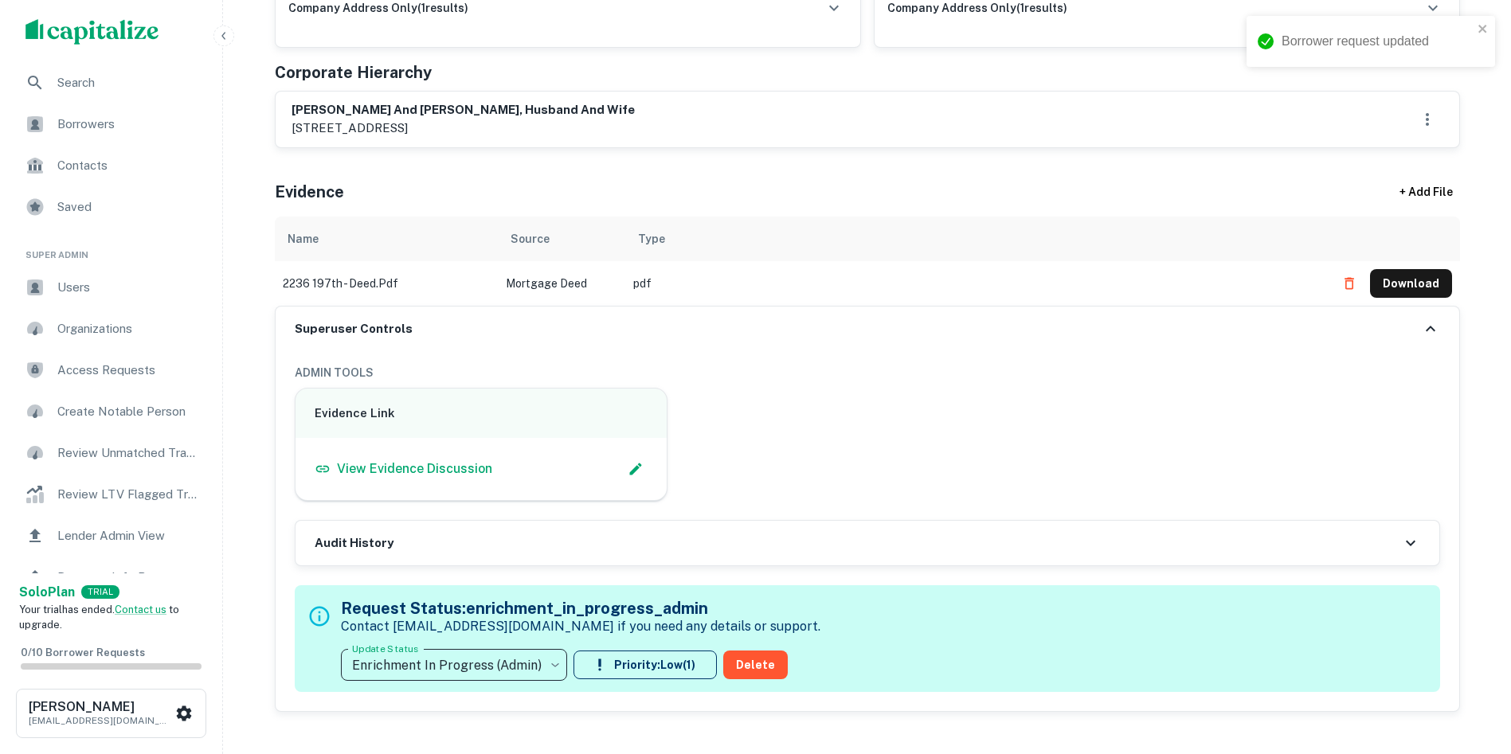
type input "**********"
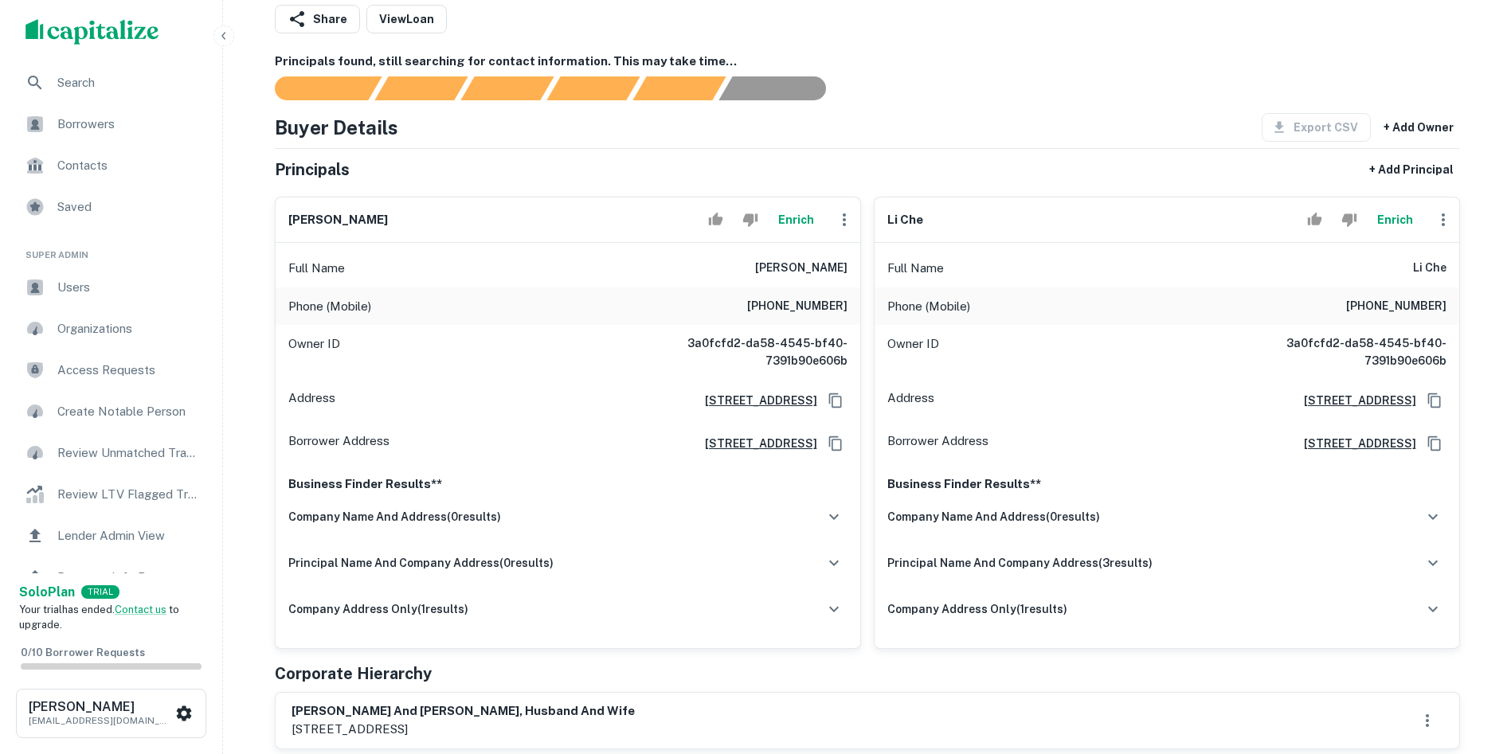
scroll to position [0, 0]
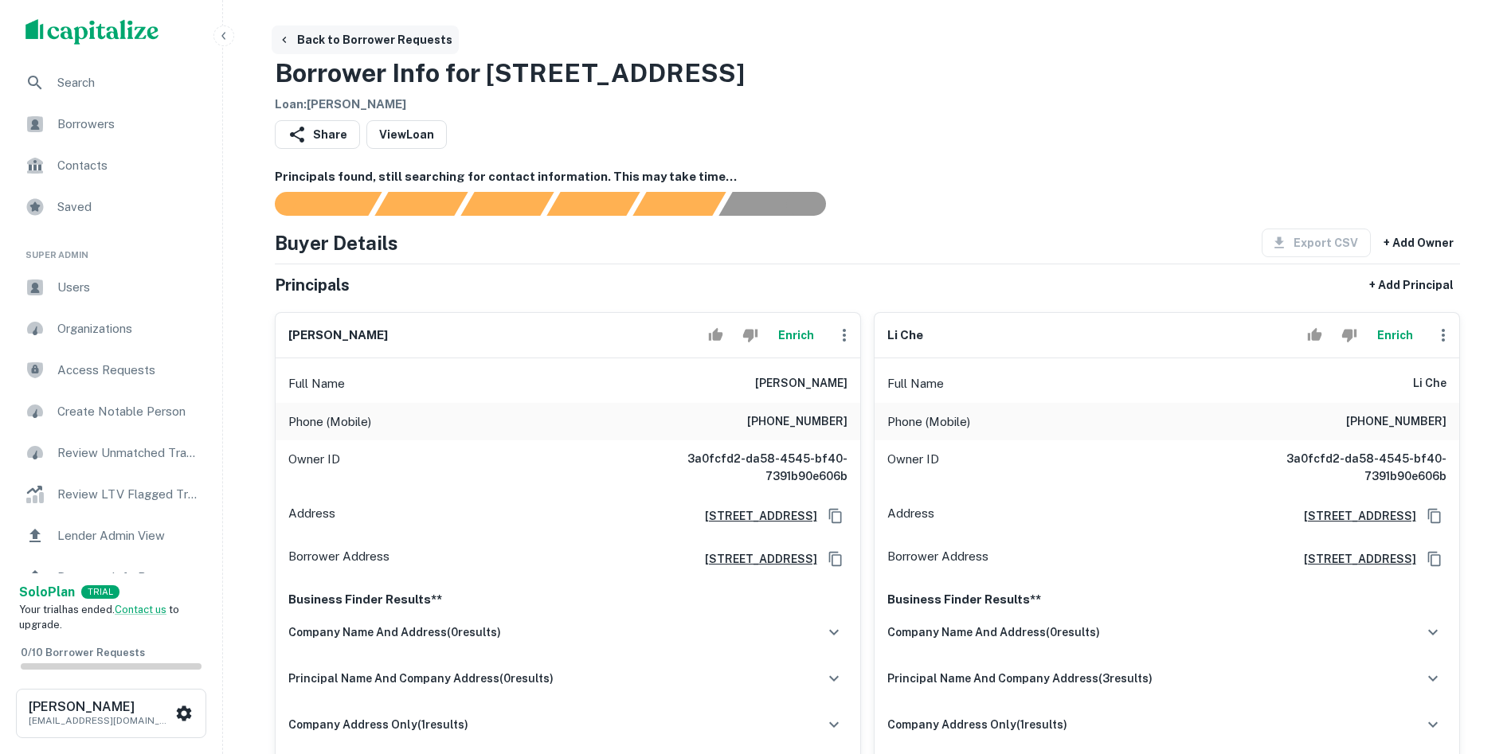
click at [288, 33] on icon "button" at bounding box center [284, 39] width 13 height 13
